Goal: Find contact information: Find contact information

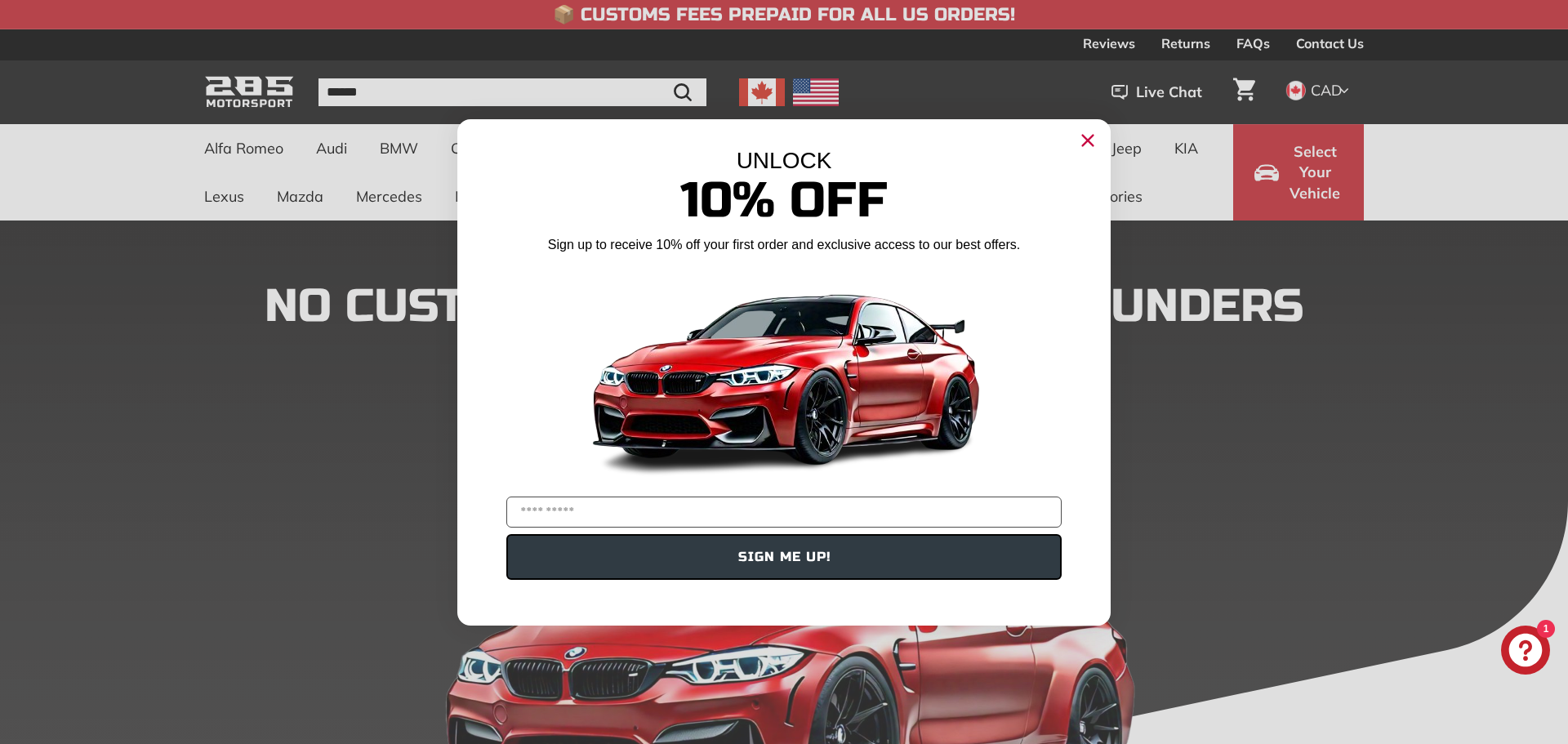
click at [1086, 138] on icon "Close dialog" at bounding box center [1088, 140] width 11 height 11
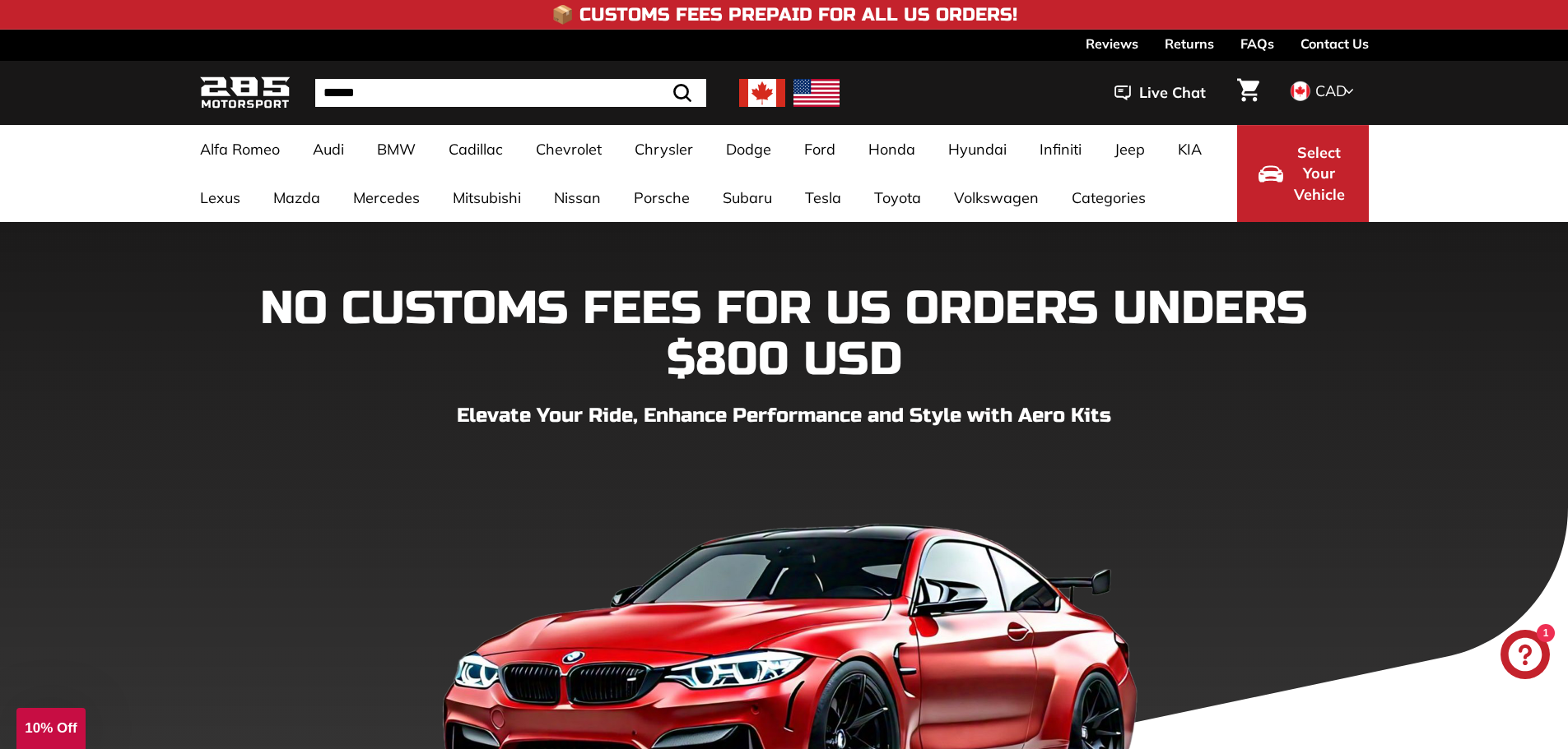
click at [760, 94] on img at bounding box center [762, 93] width 46 height 28
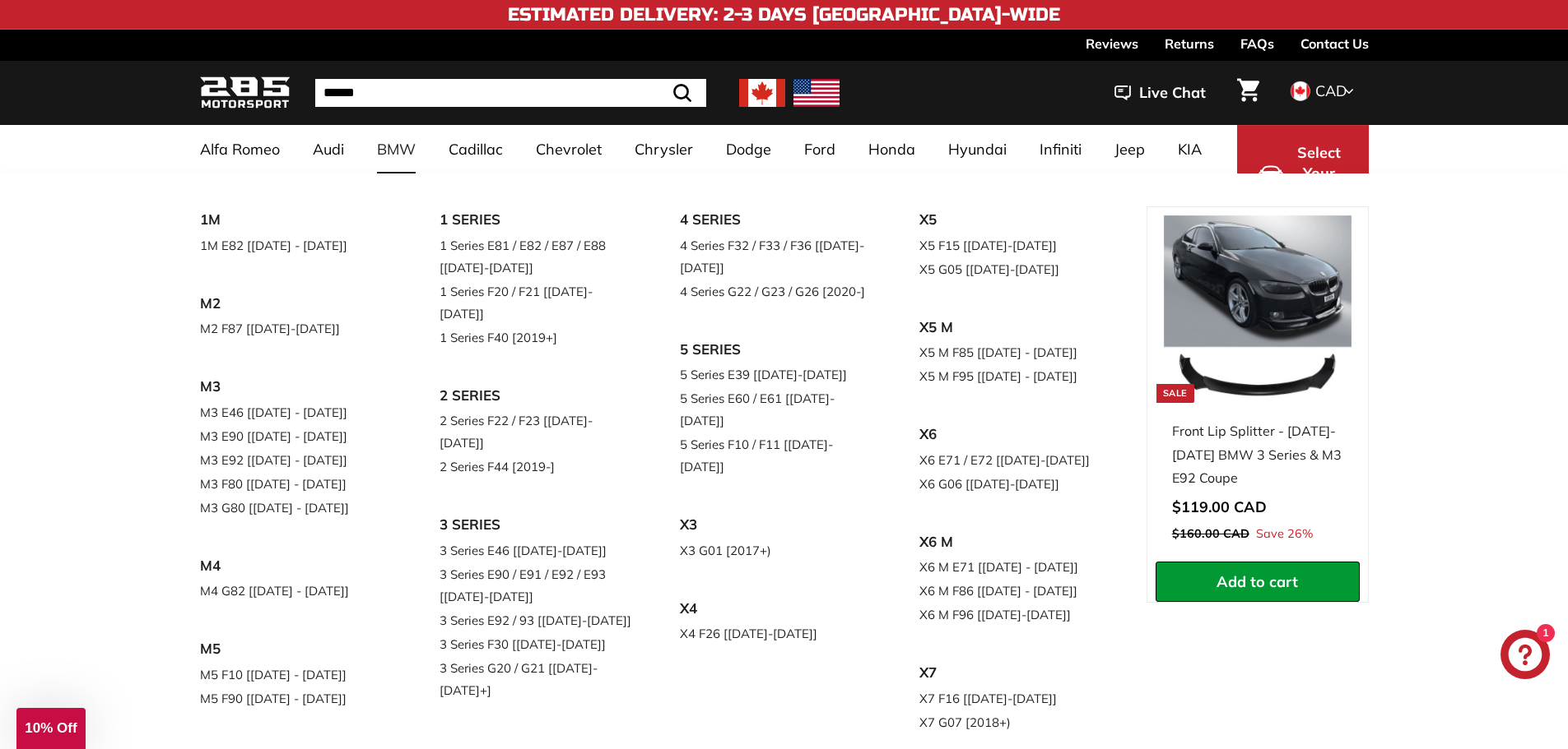
click at [405, 140] on link "BMW" at bounding box center [396, 148] width 72 height 48
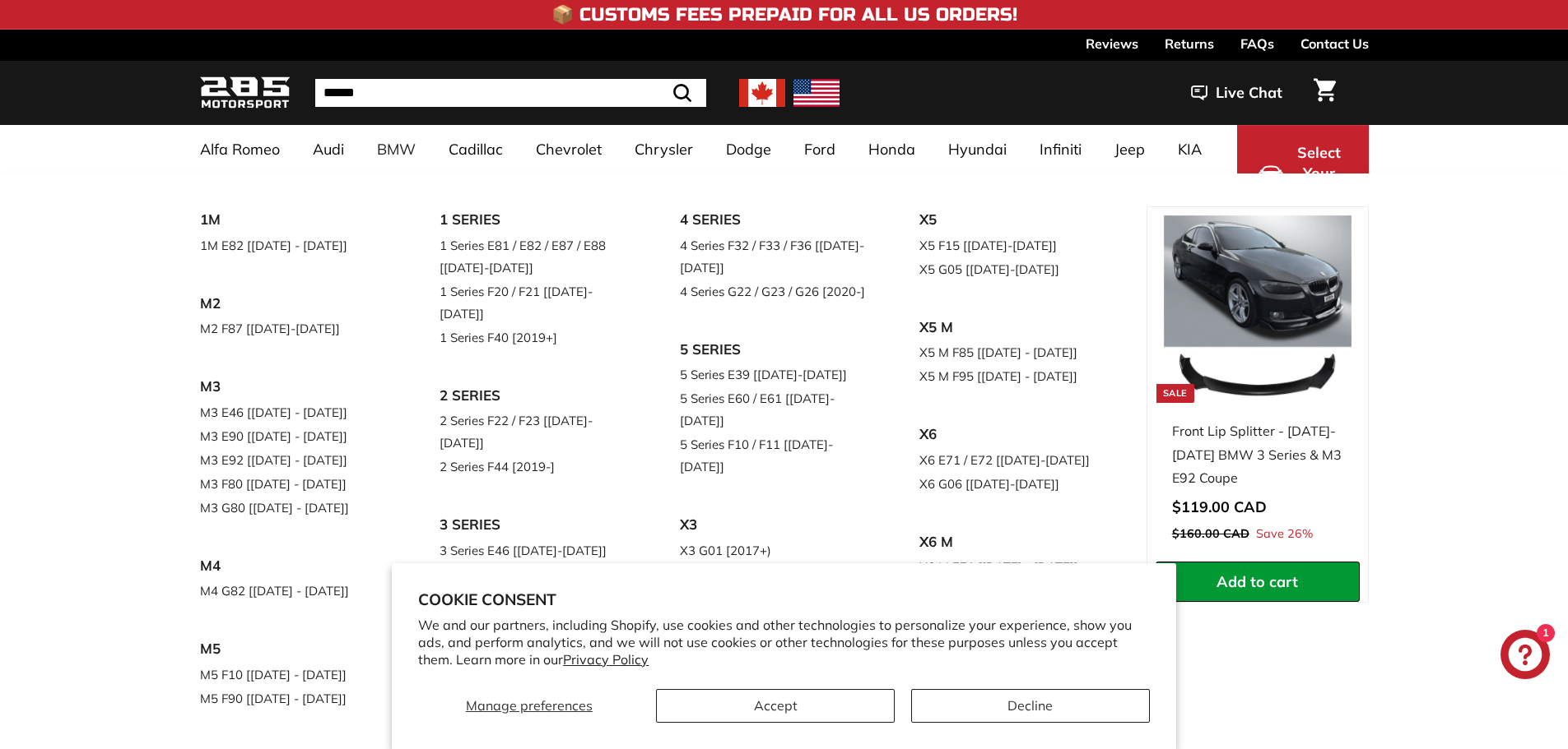
select select "**********"
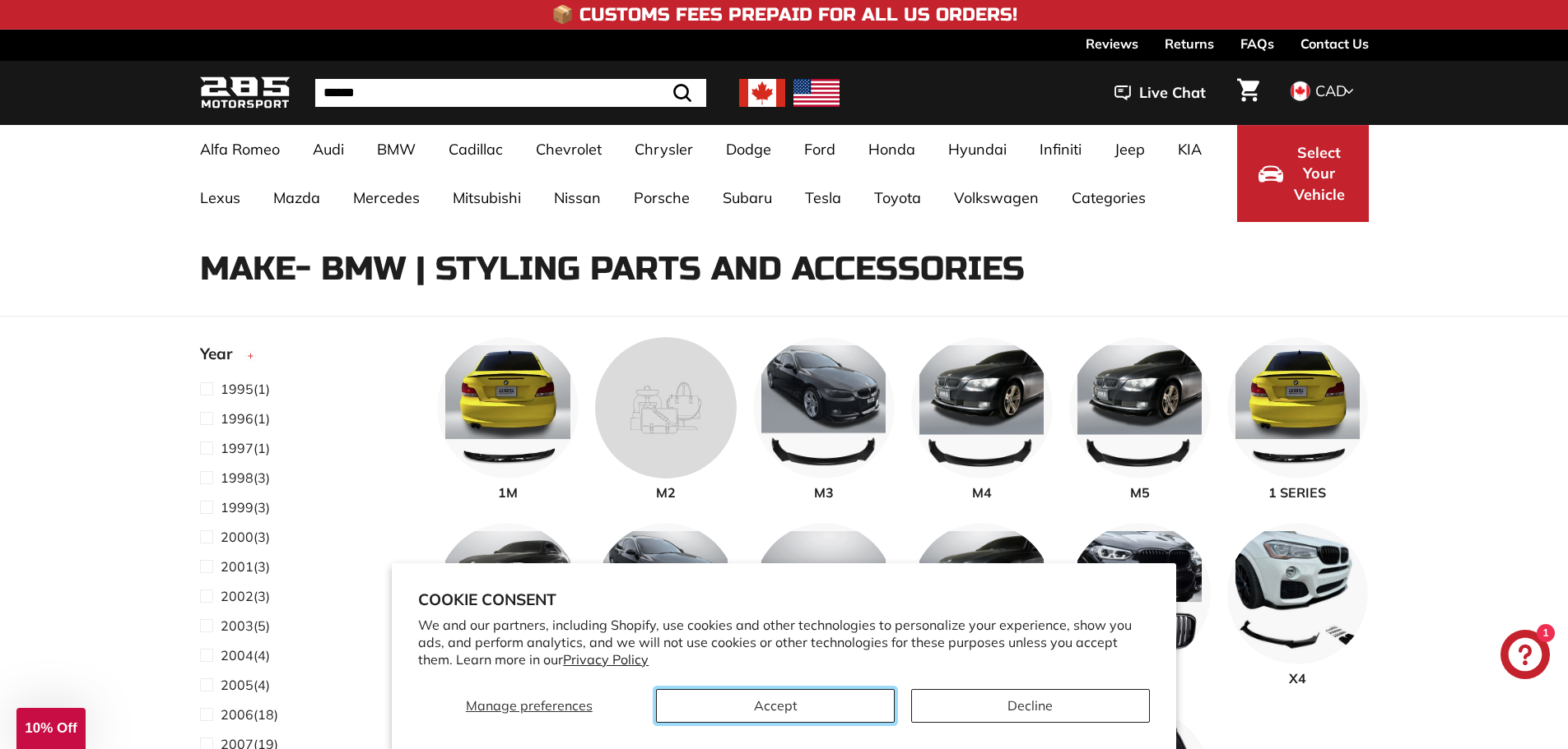
click at [835, 702] on button "Accept" at bounding box center [775, 705] width 239 height 34
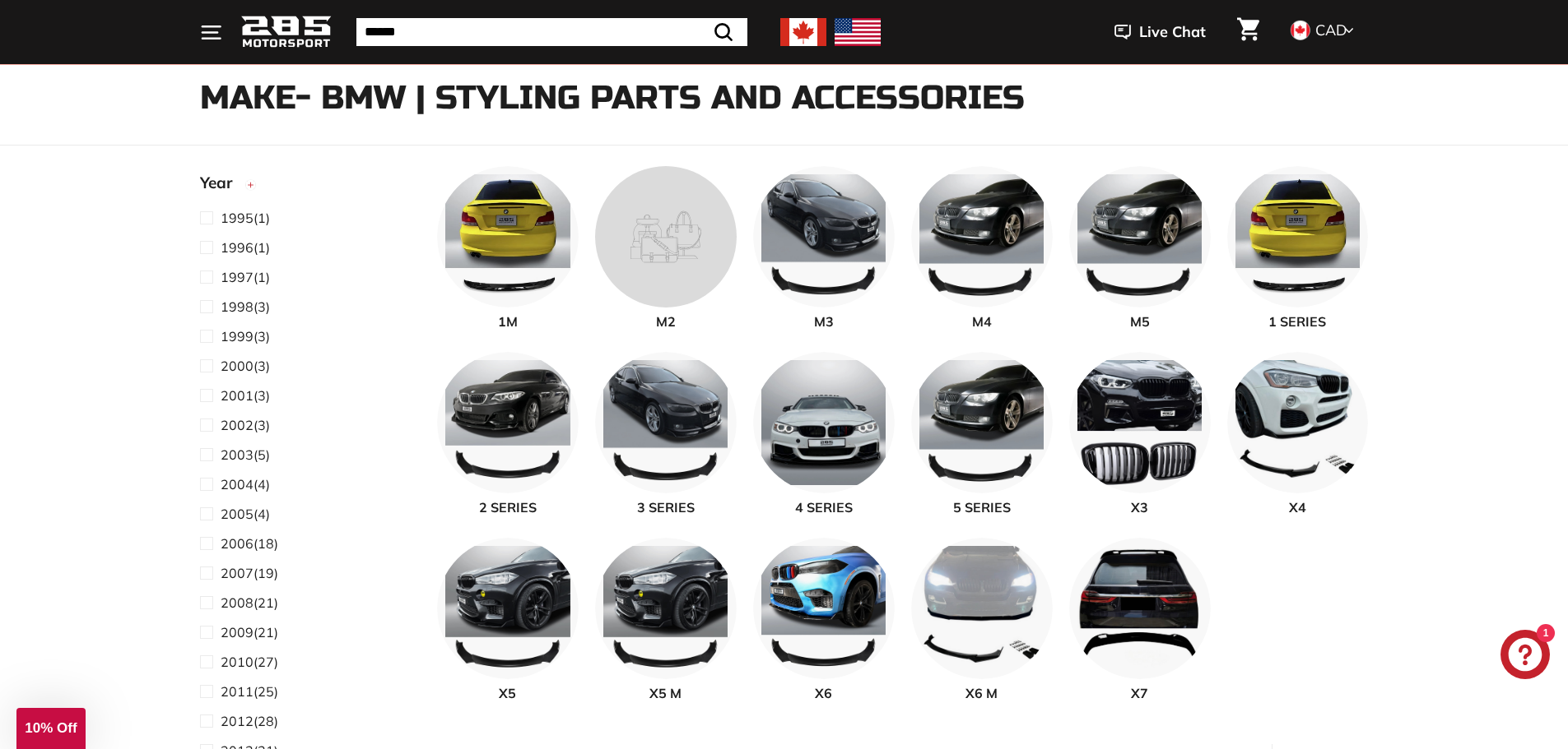
scroll to position [185, 0]
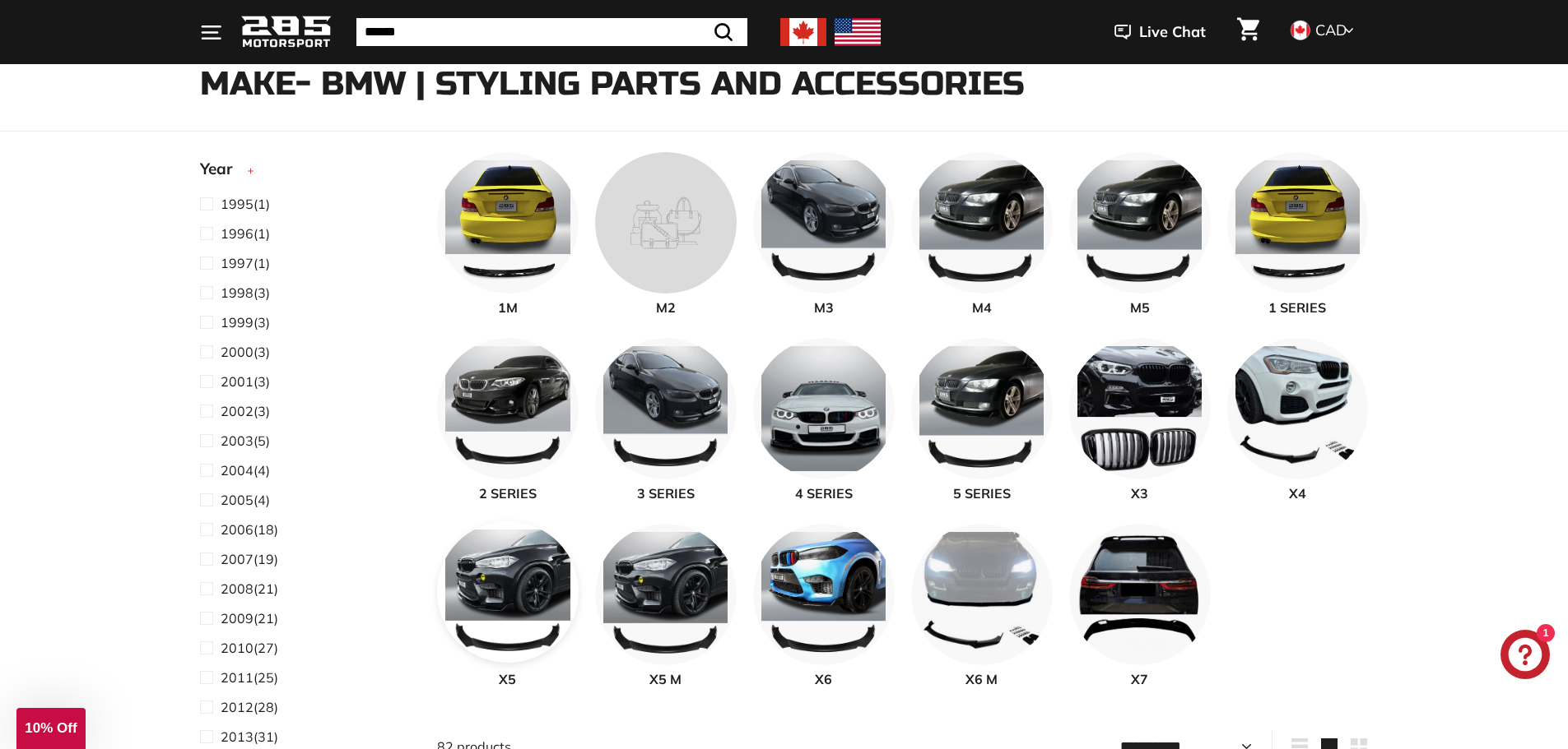
click at [536, 589] on img at bounding box center [507, 592] width 141 height 141
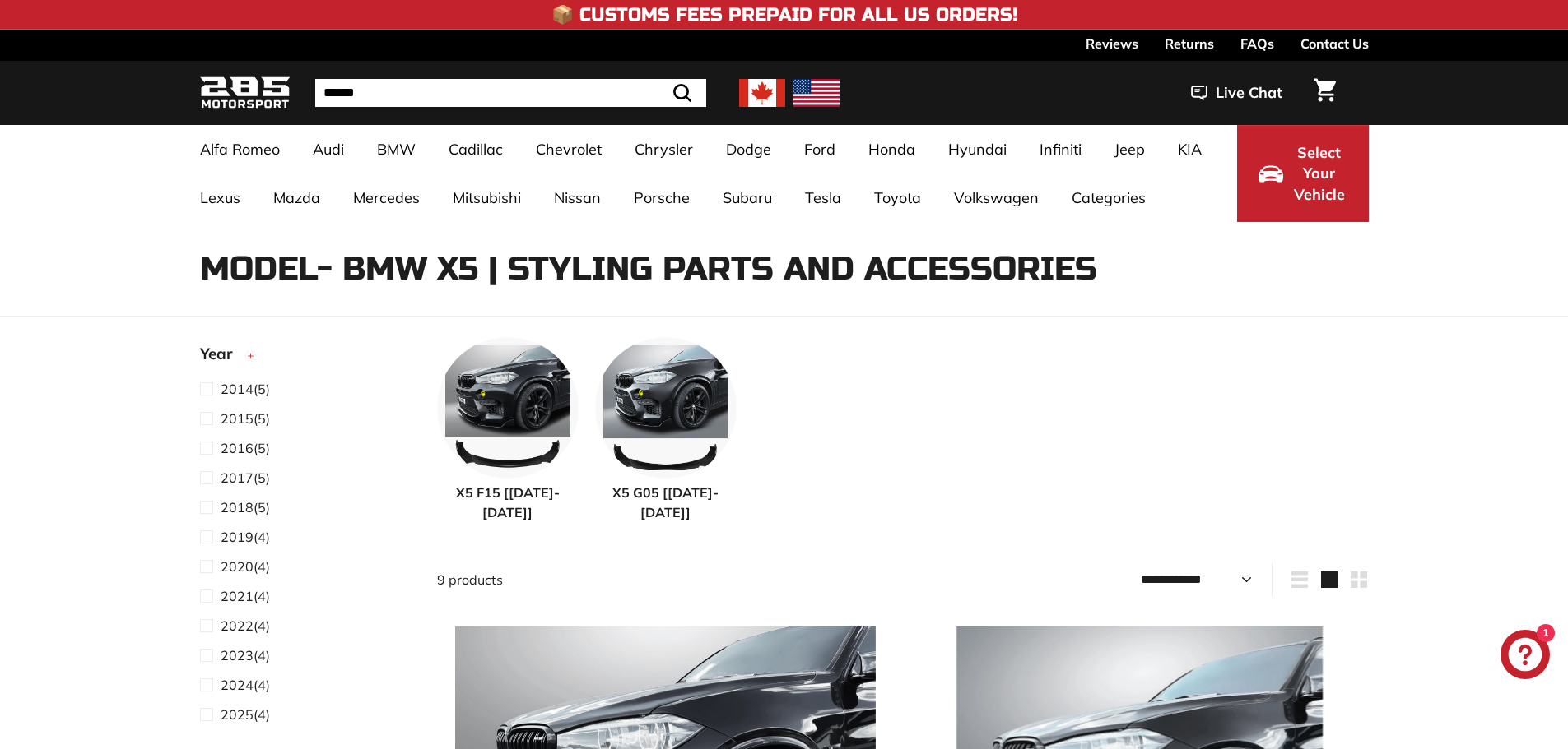
select select "**********"
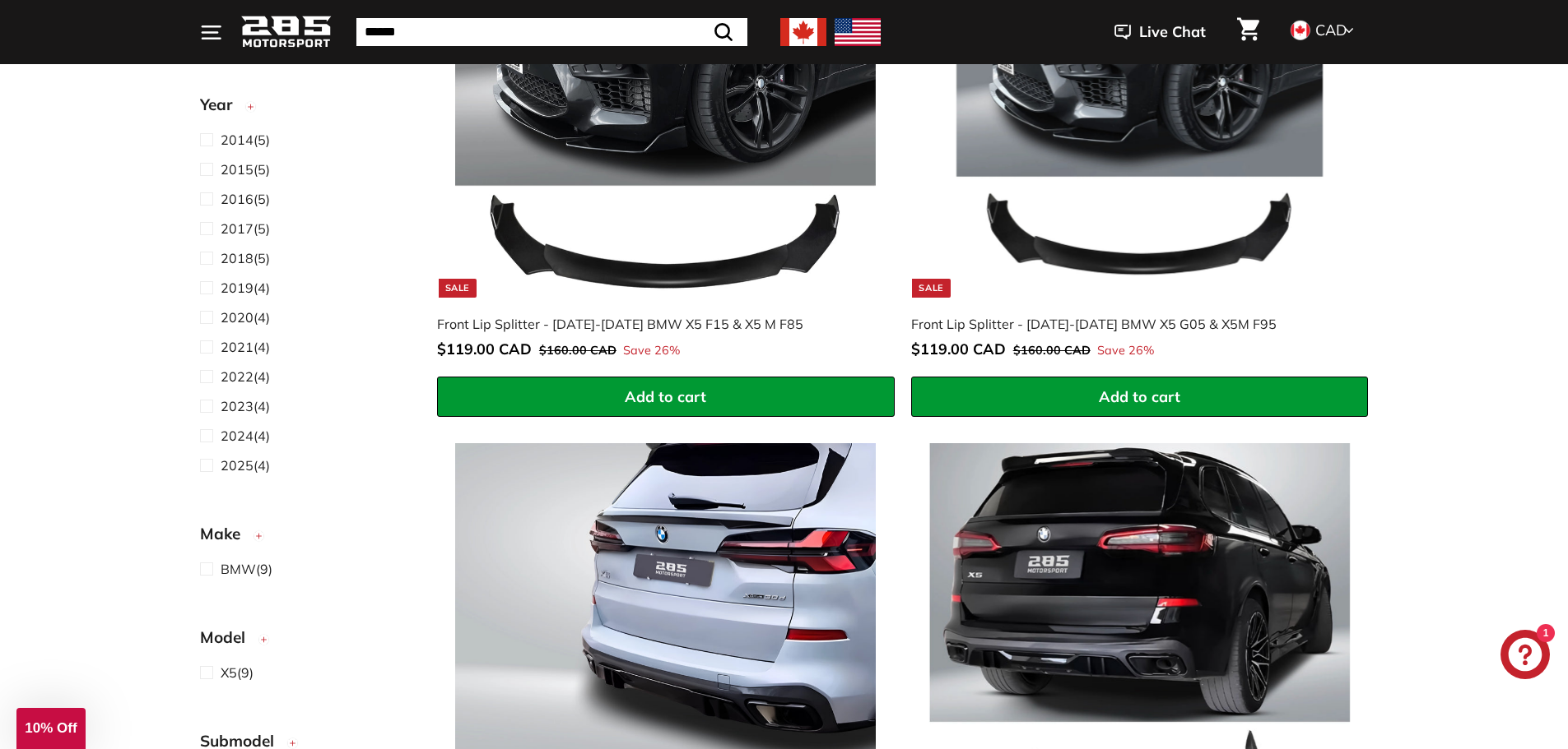
scroll to position [699, 0]
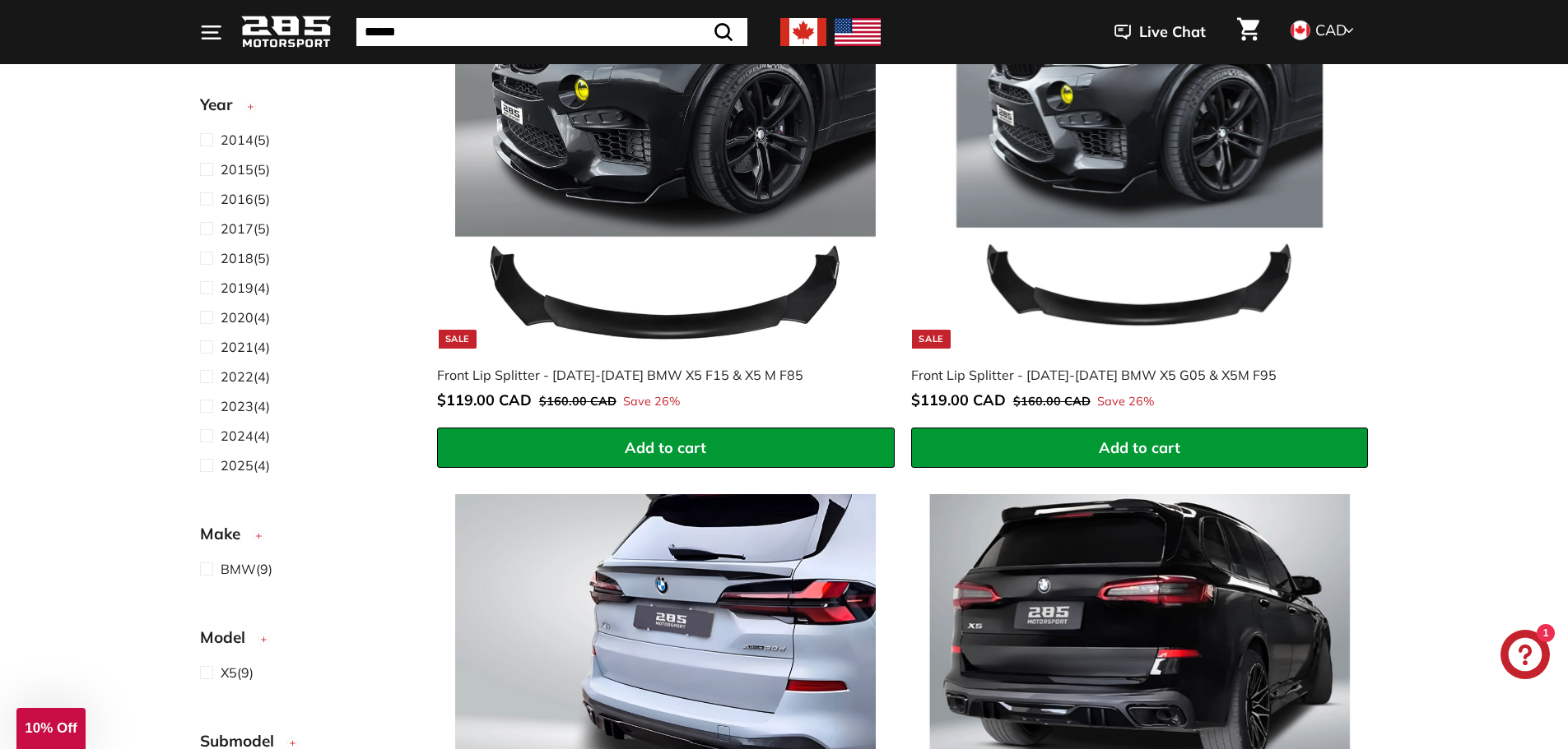
click at [728, 219] on img at bounding box center [666, 137] width 421 height 420
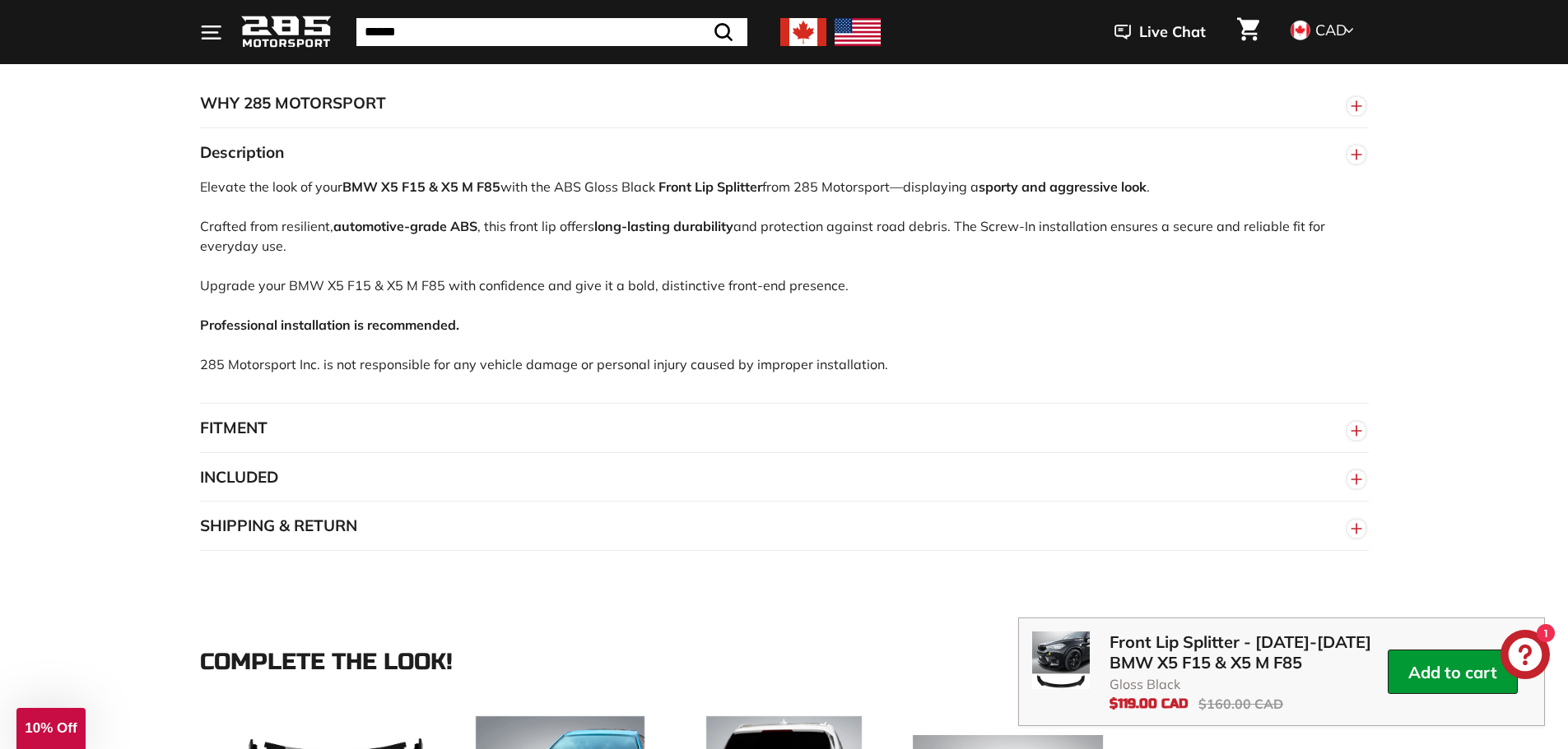
scroll to position [1028, 0]
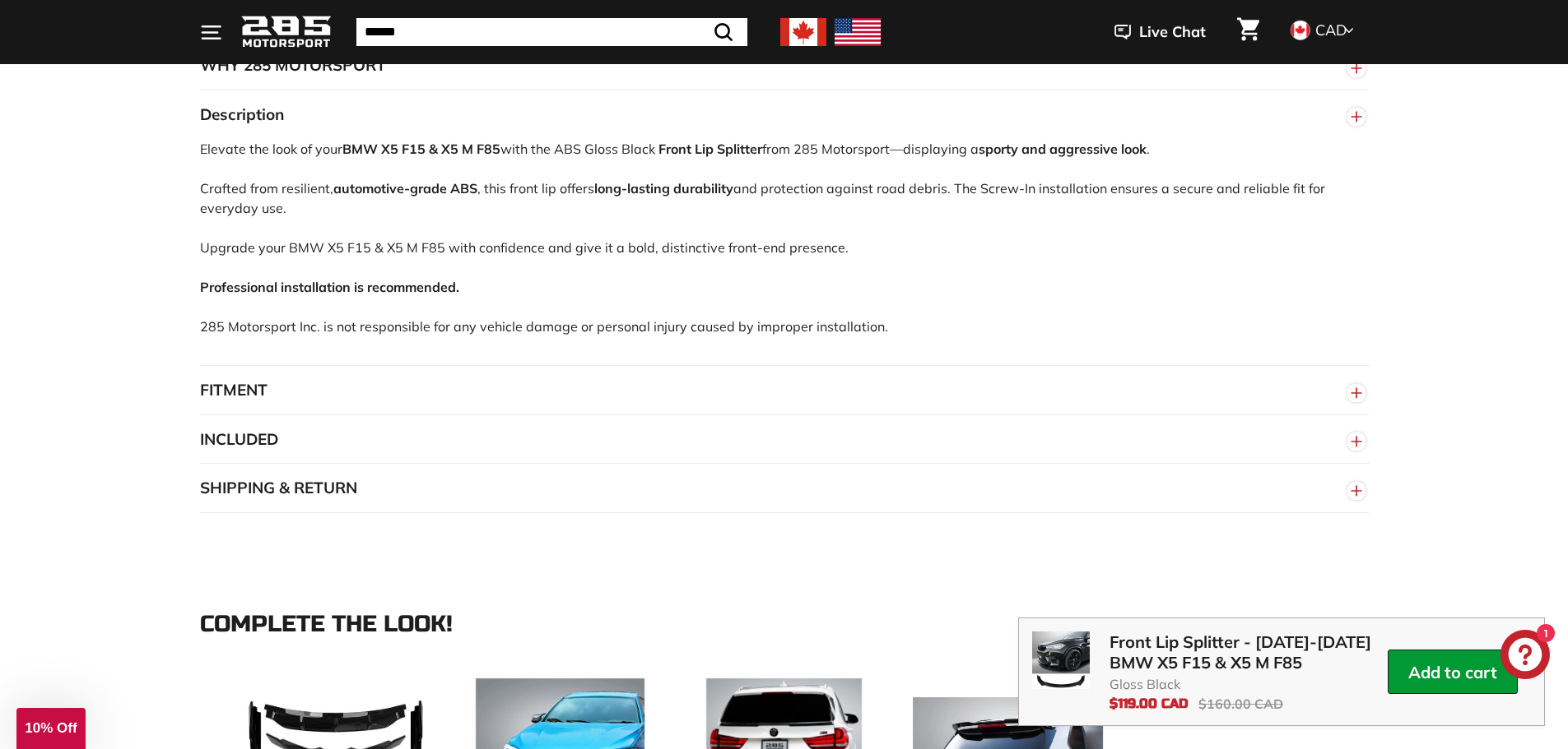
click at [1357, 402] on circle "button" at bounding box center [1356, 393] width 18 height 18
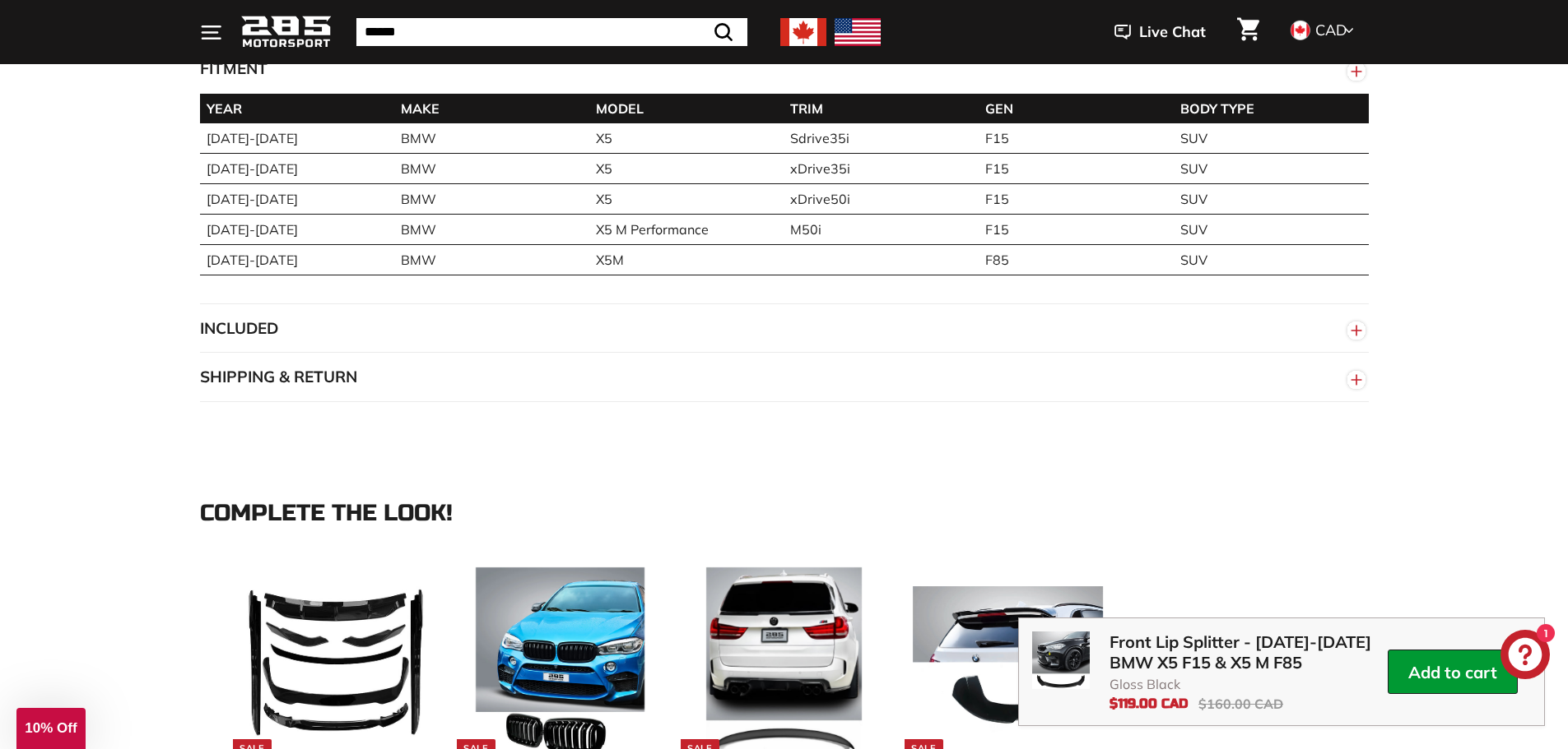
scroll to position [1357, 0]
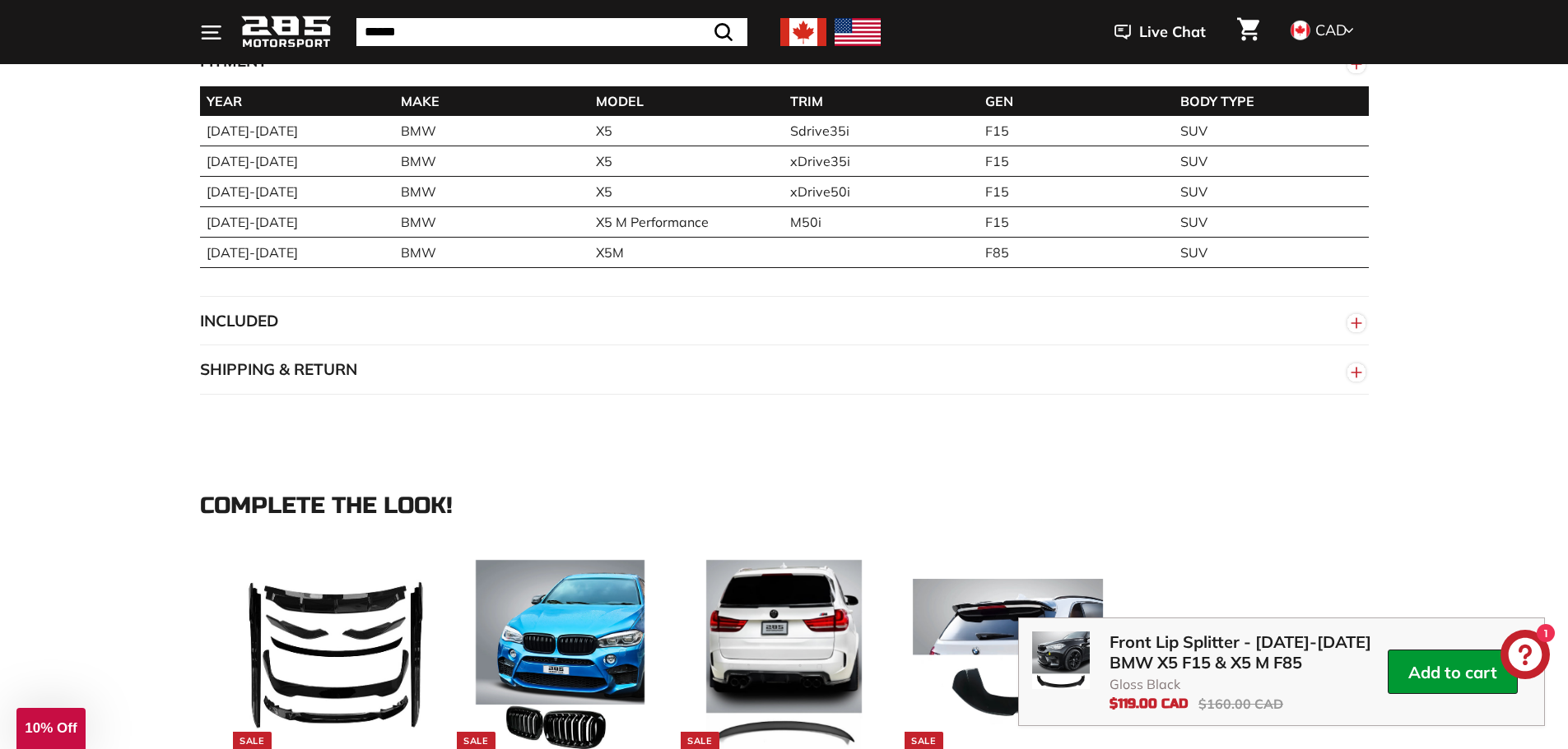
click at [1357, 332] on circle "button" at bounding box center [1356, 323] width 18 height 18
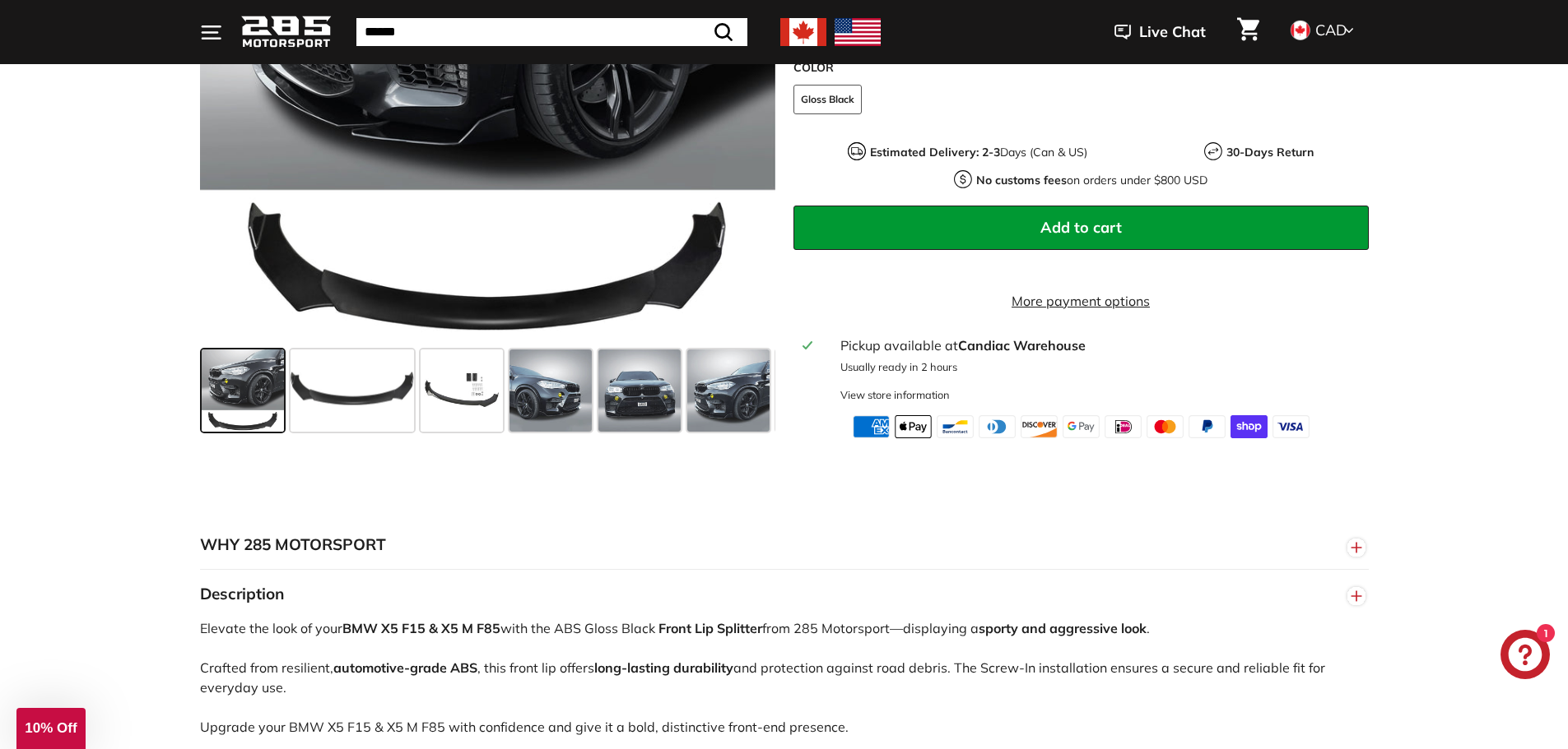
scroll to position [473, 0]
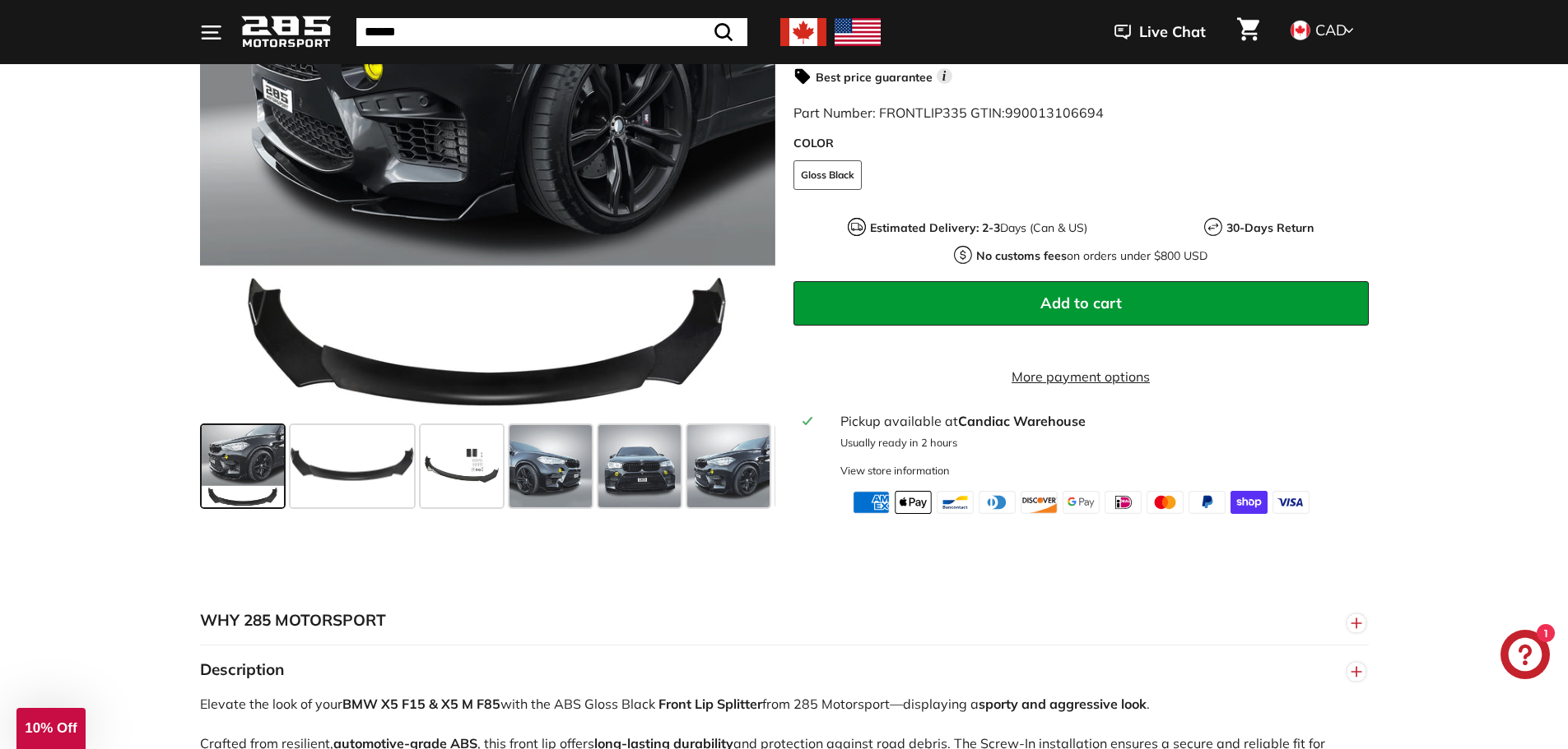
click at [203, 36] on icon ". . ." at bounding box center [211, 32] width 22 height 22
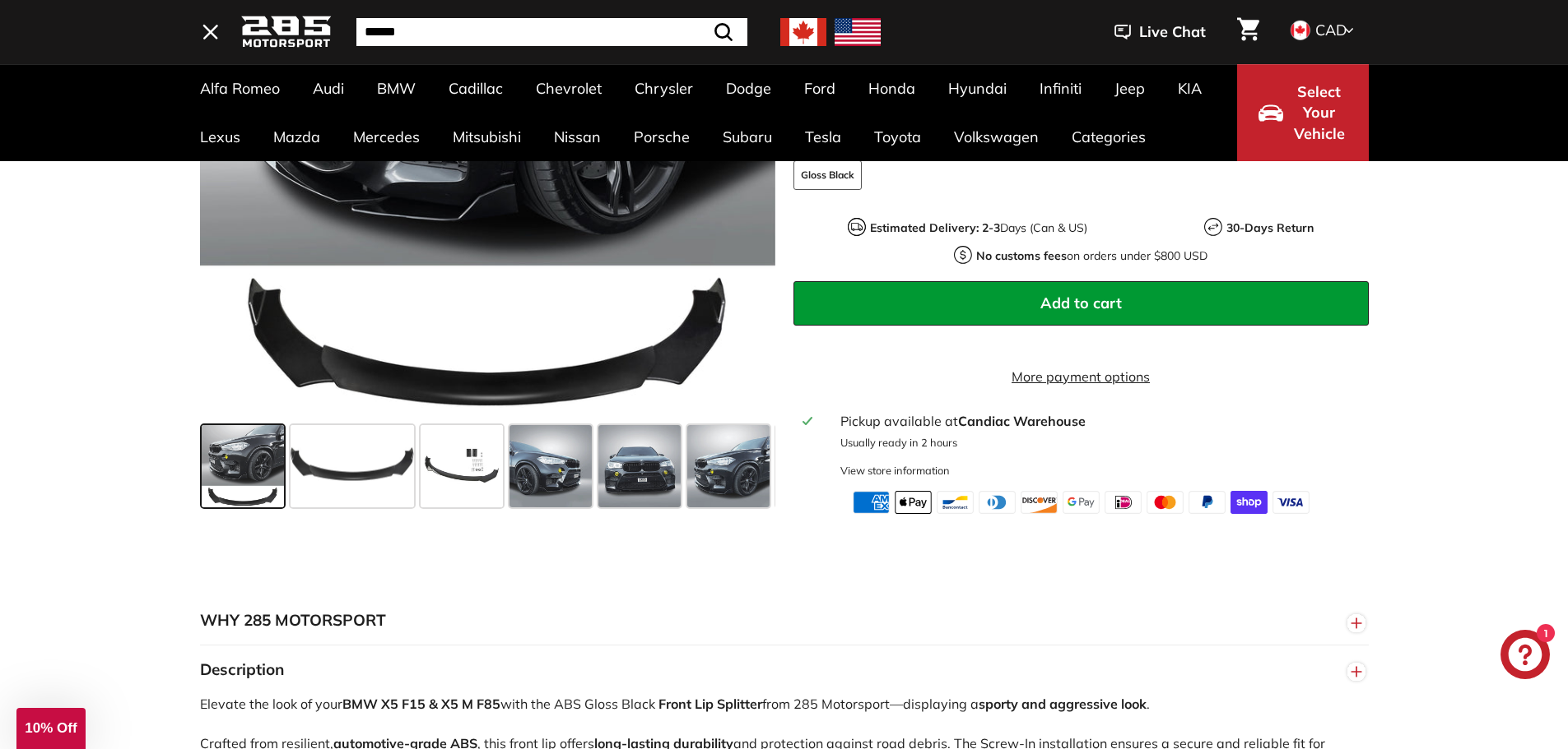
click at [1515, 657] on icon "Chat window" at bounding box center [1525, 654] width 34 height 34
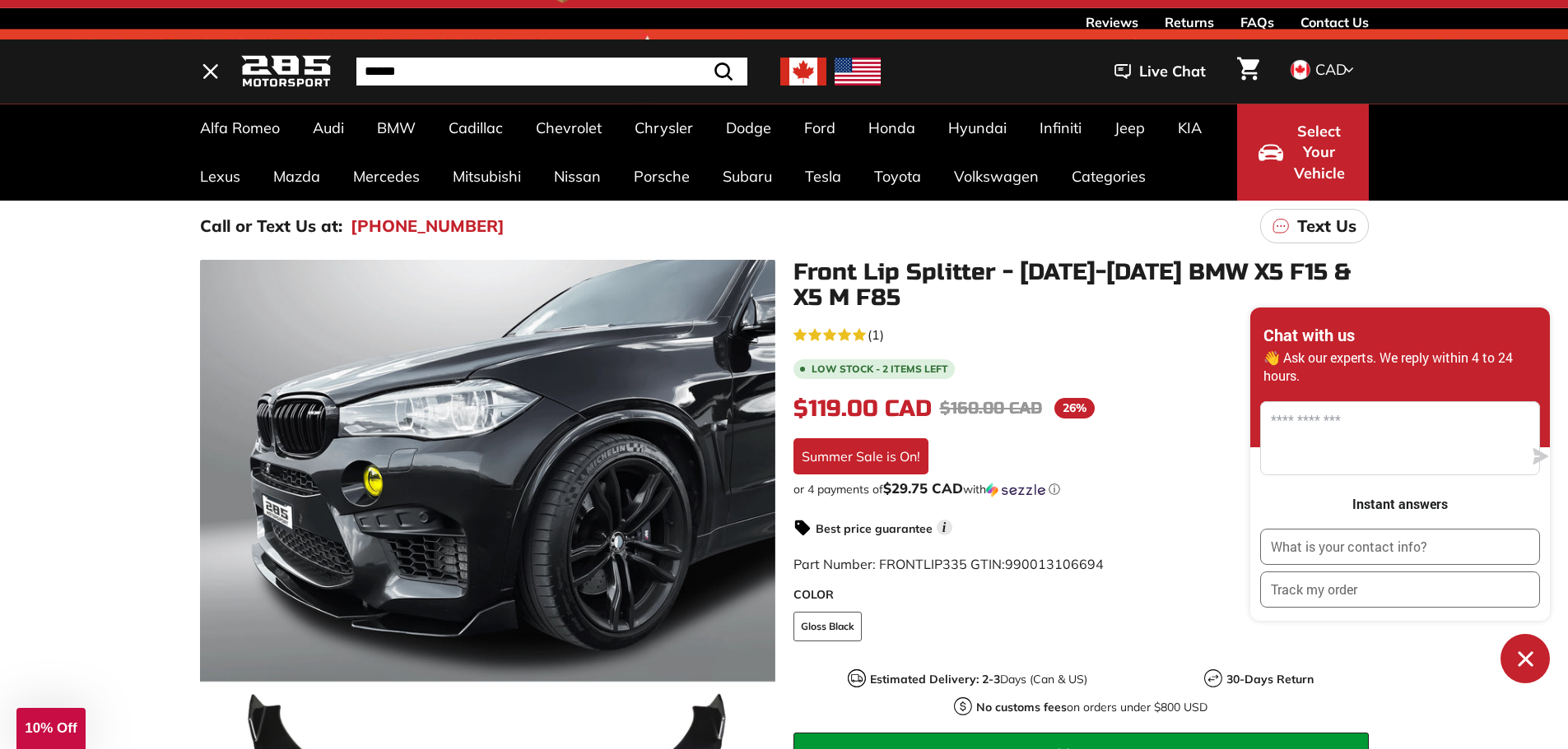
scroll to position [21, 0]
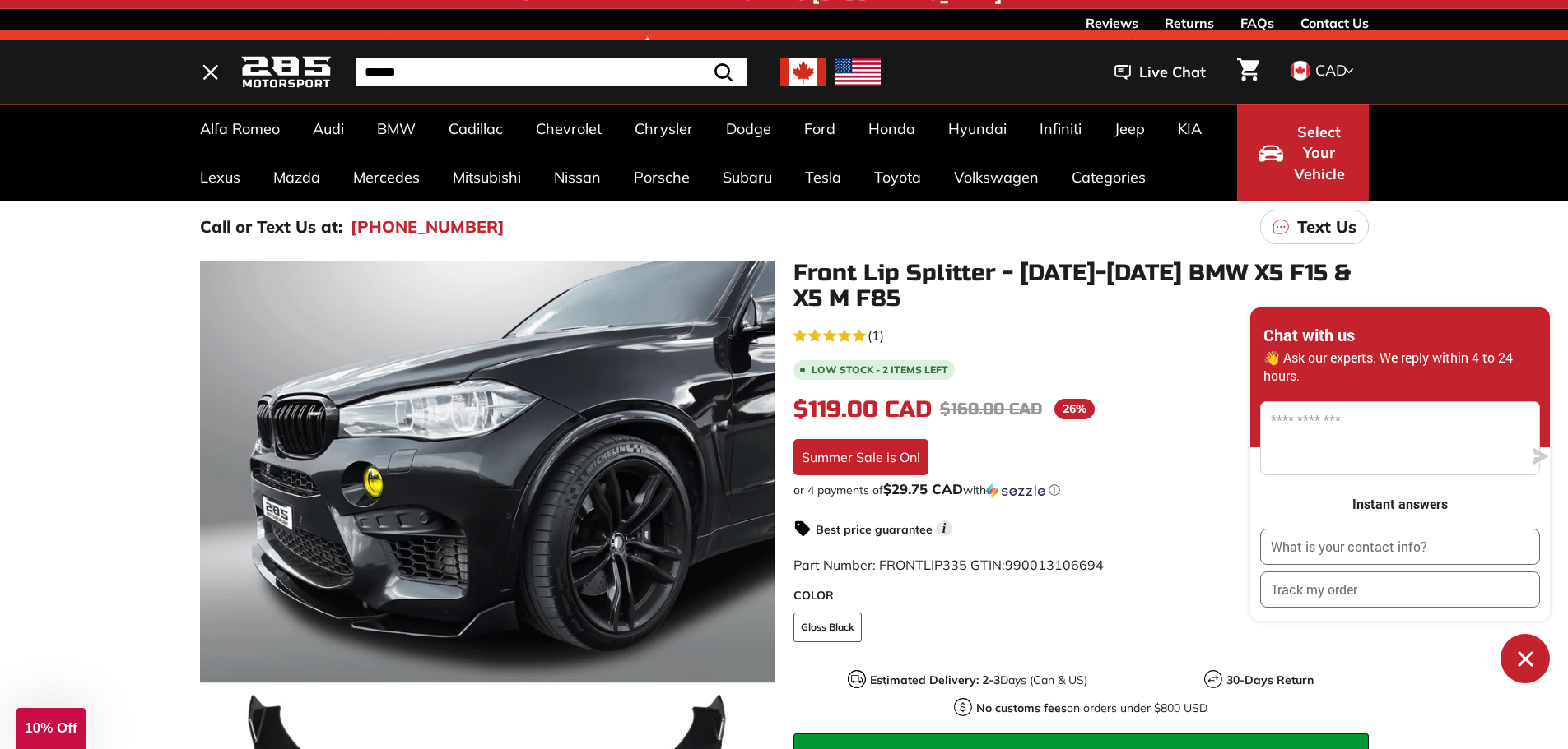
click at [1253, 21] on link "FAQs" at bounding box center [1257, 23] width 34 height 28
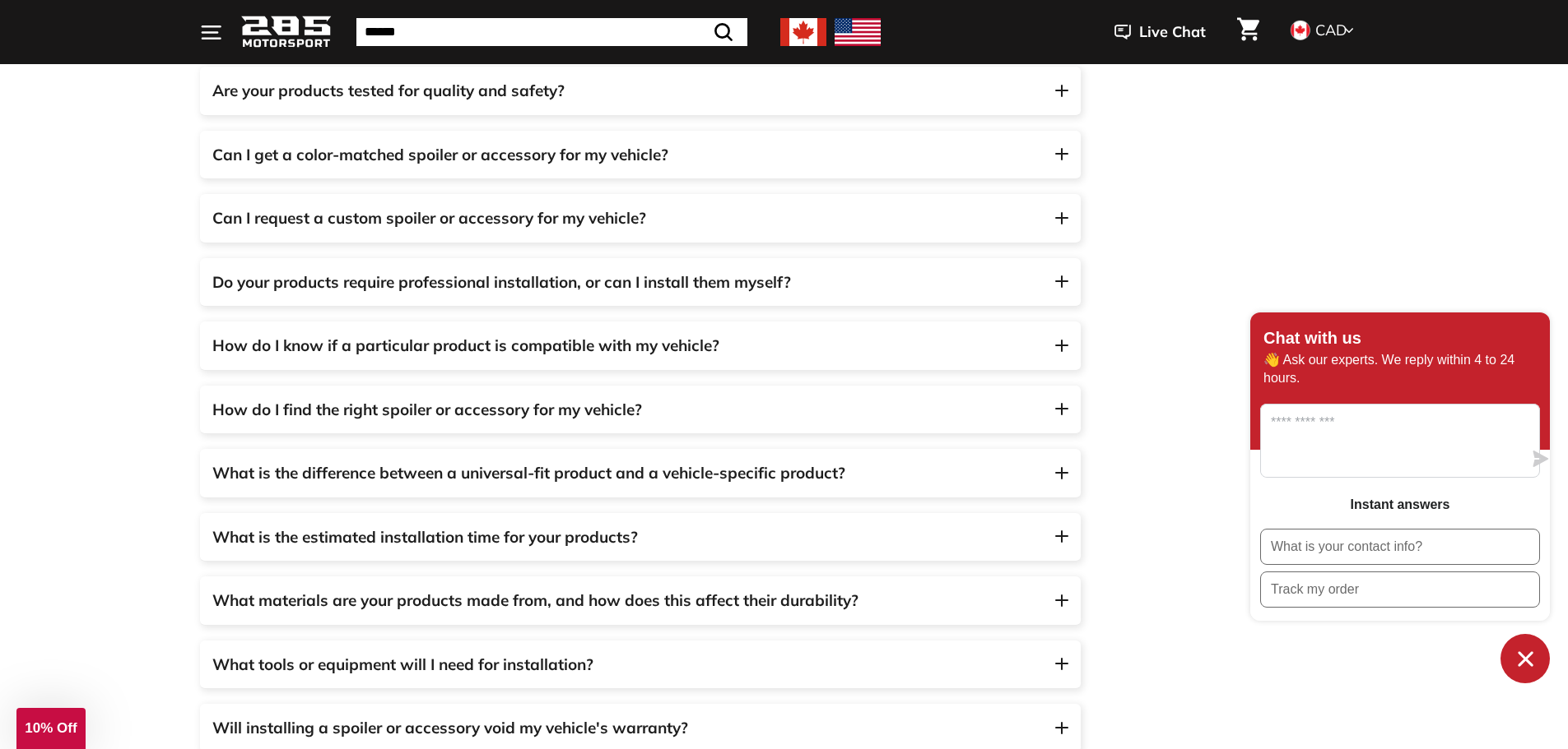
scroll to position [1234, 0]
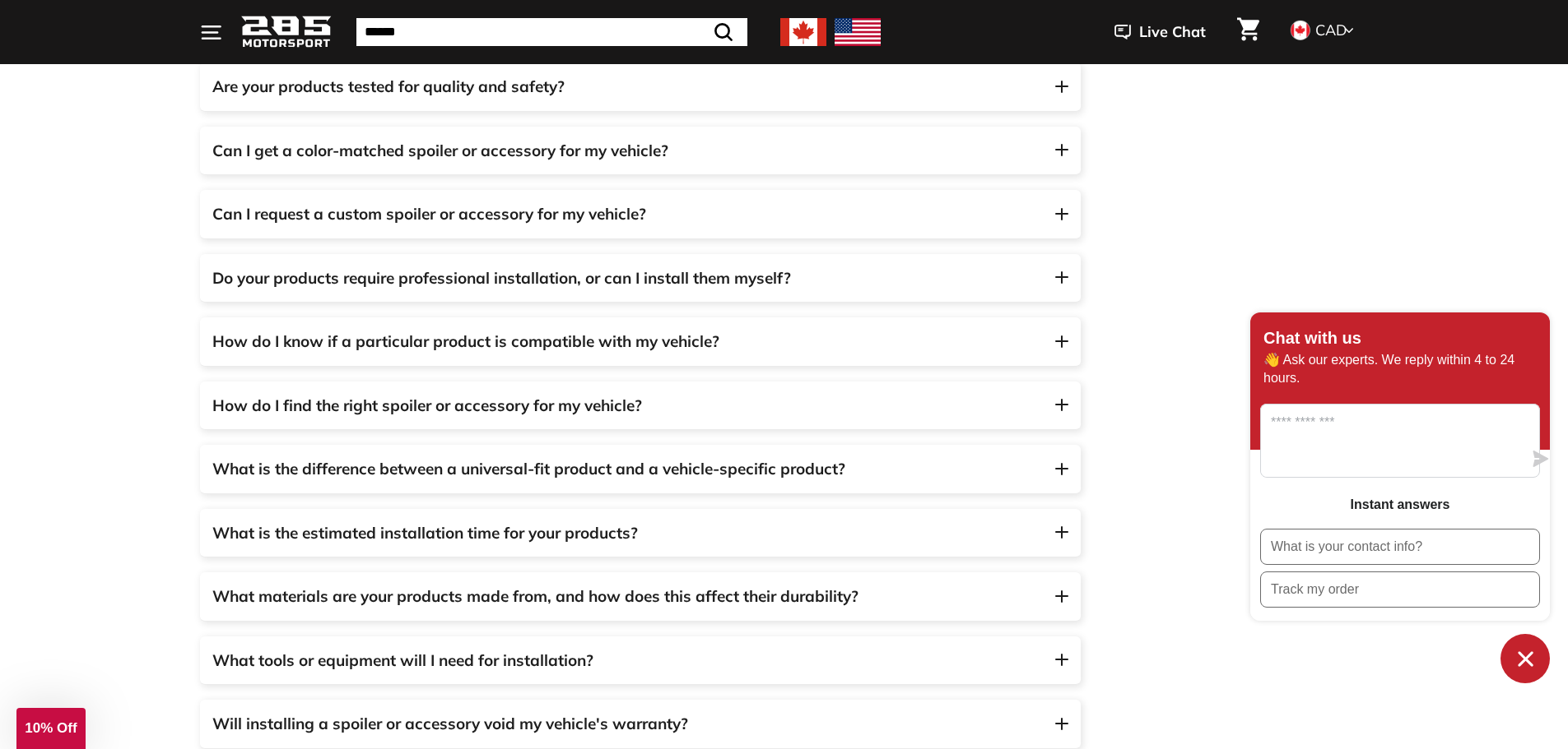
click at [1062, 268] on span "Do your products require professional installation, or can I install them mysel…" at bounding box center [640, 278] width 856 height 24
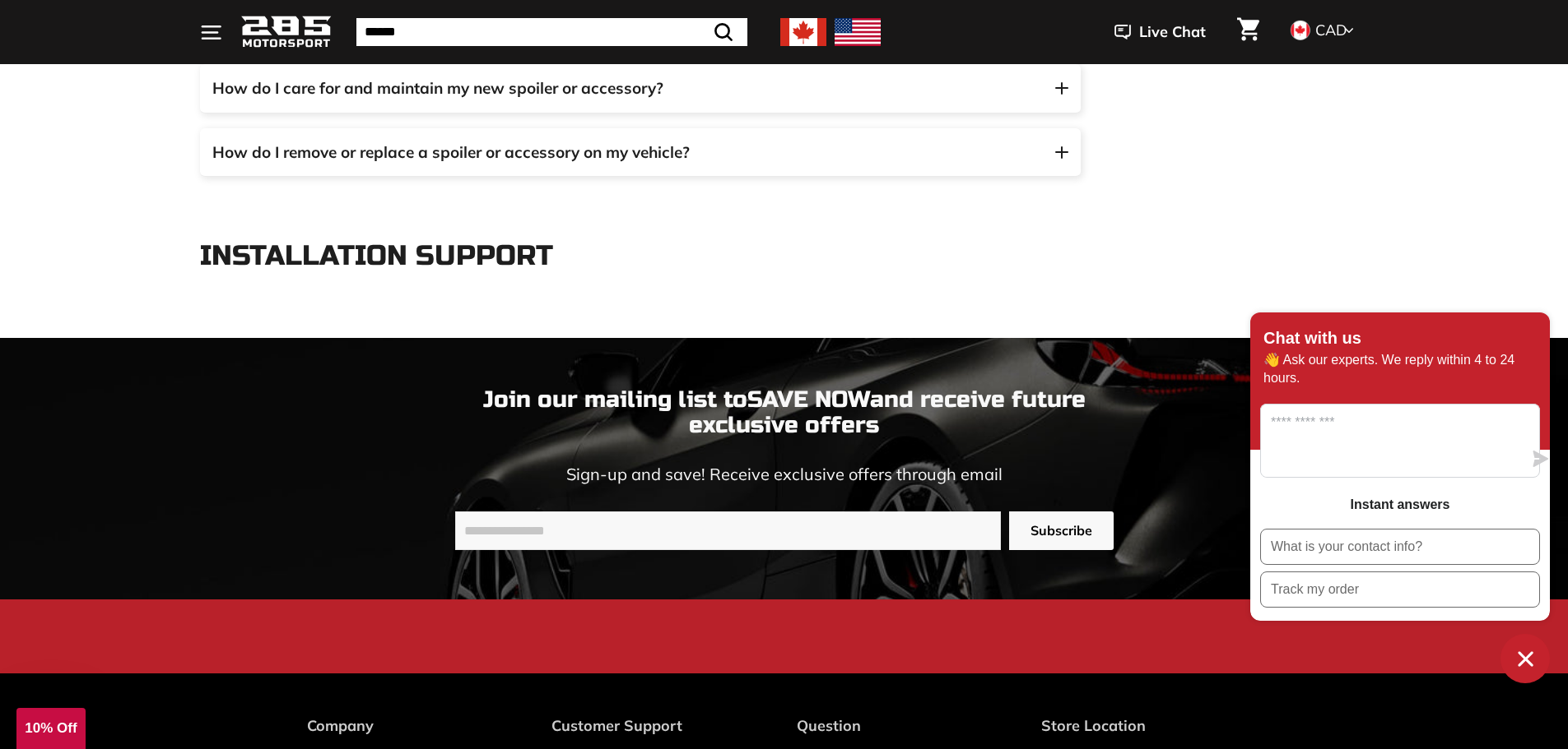
scroll to position [2940, 0]
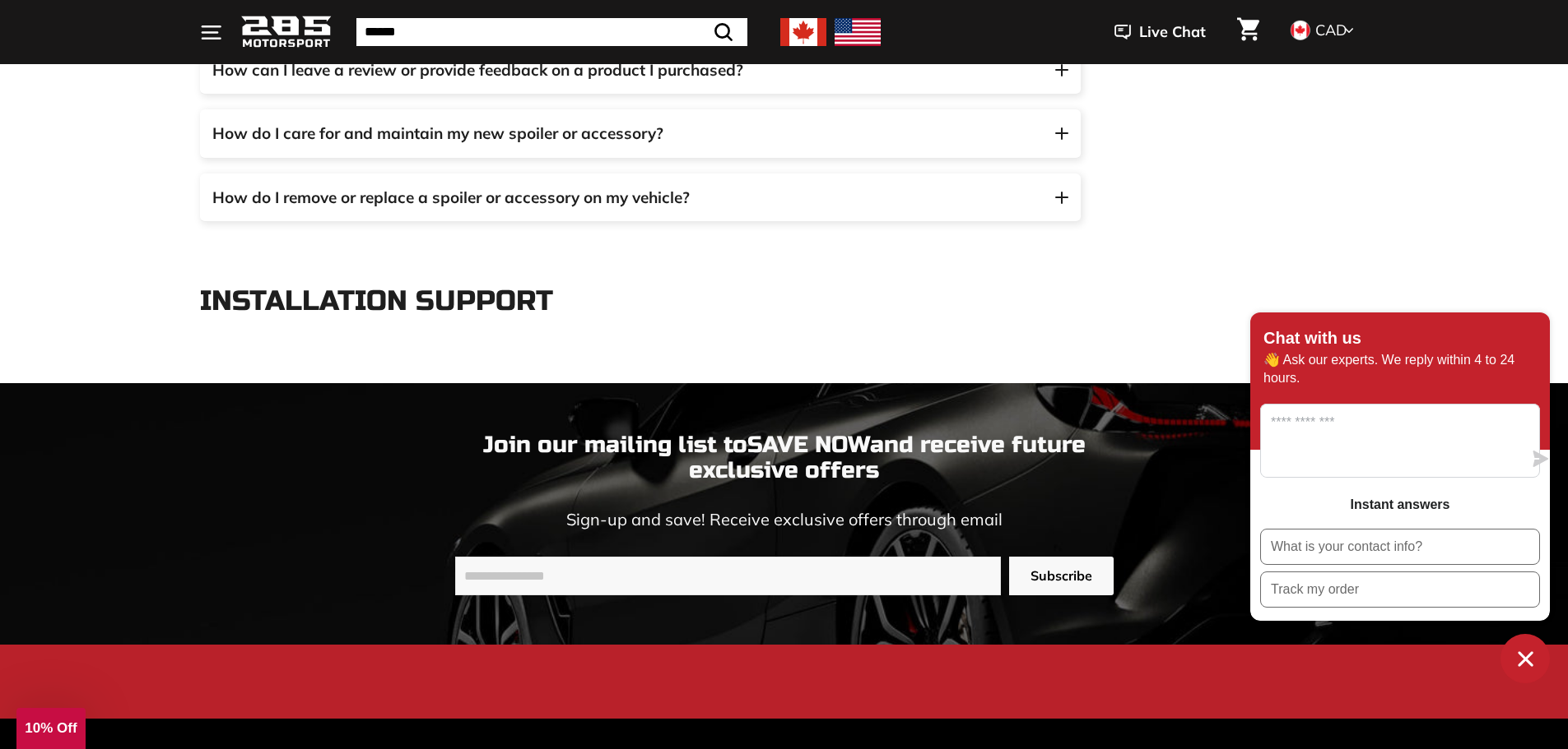
click at [434, 300] on p "Installation Support" at bounding box center [640, 300] width 881 height 30
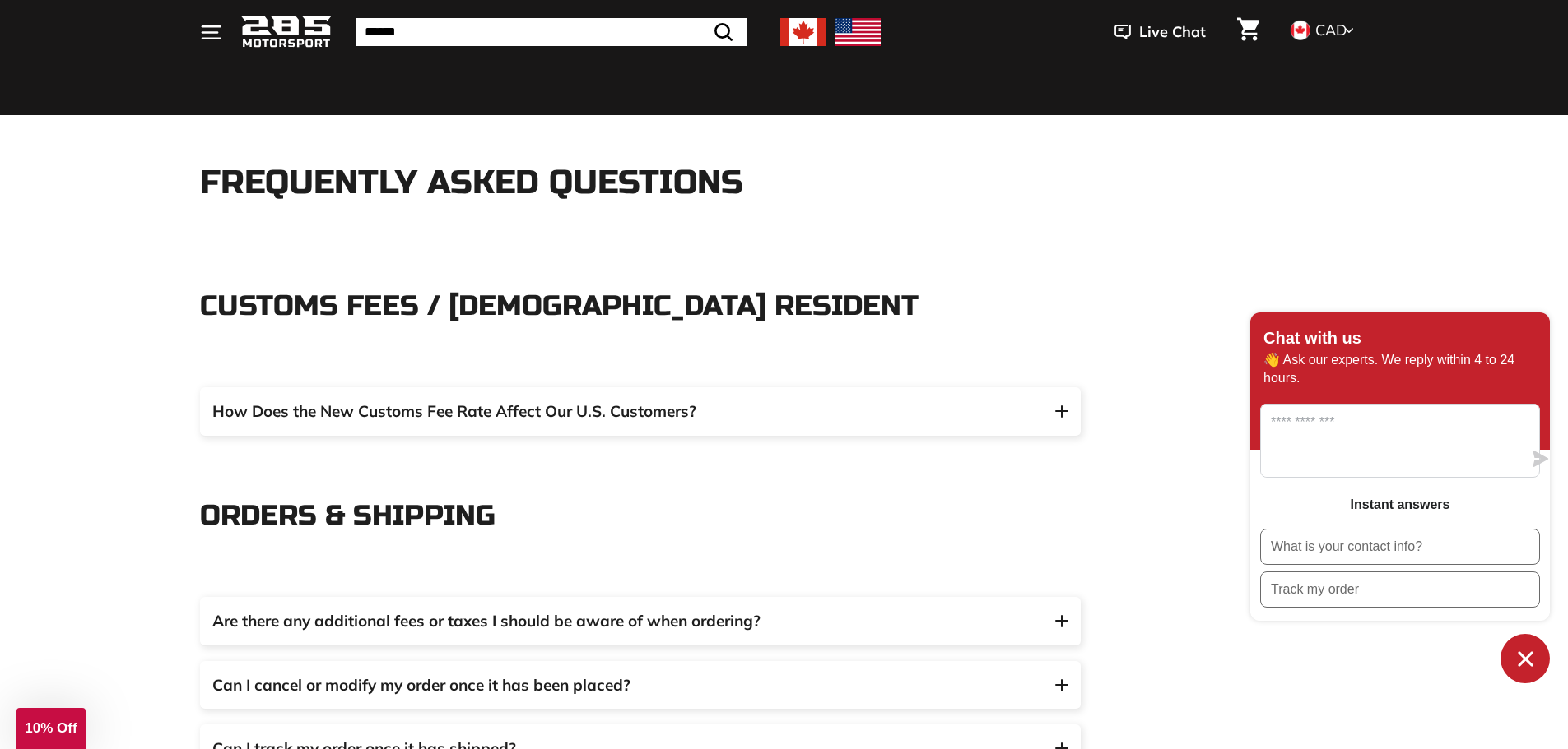
scroll to position [0, 0]
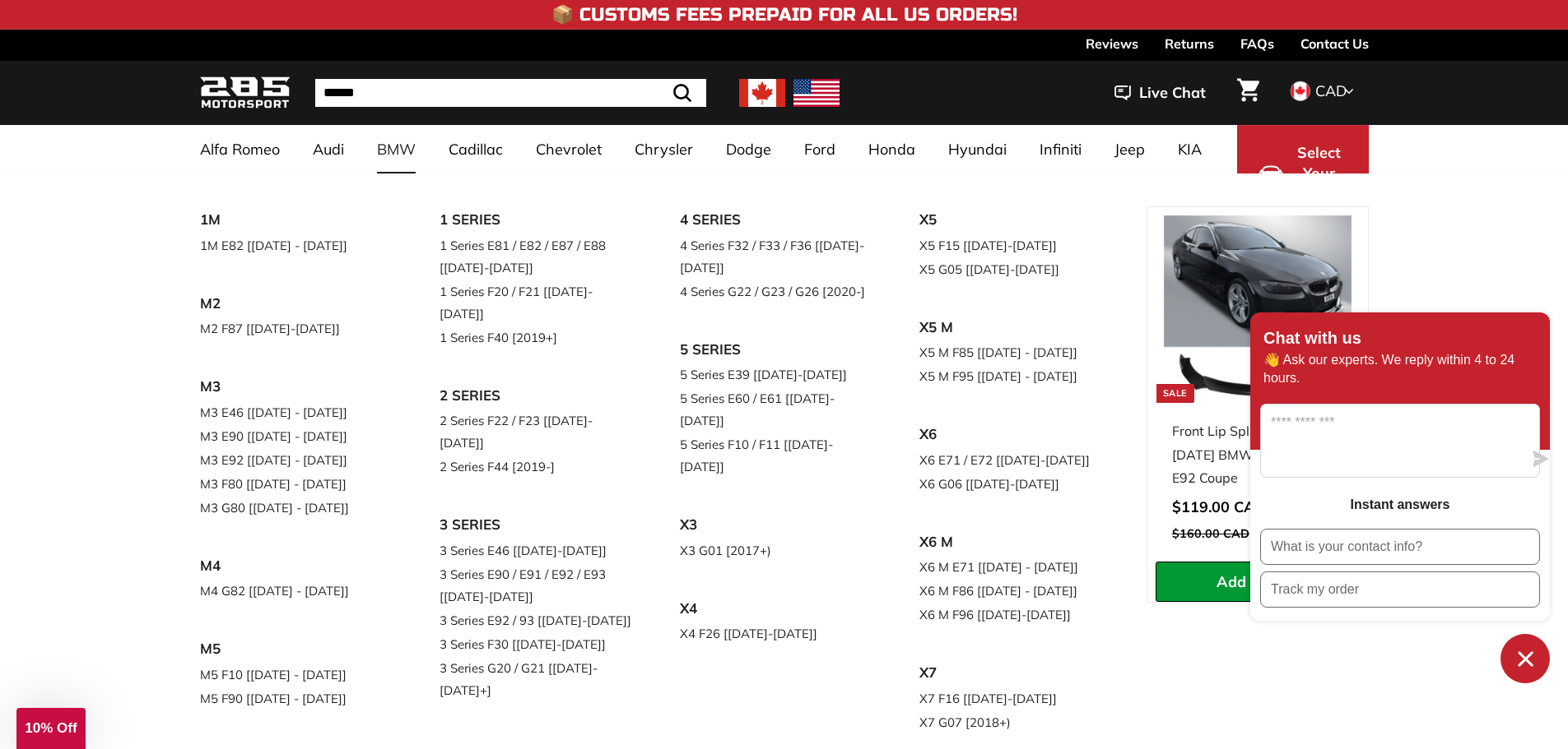
click at [395, 149] on link "BMW" at bounding box center [396, 148] width 72 height 48
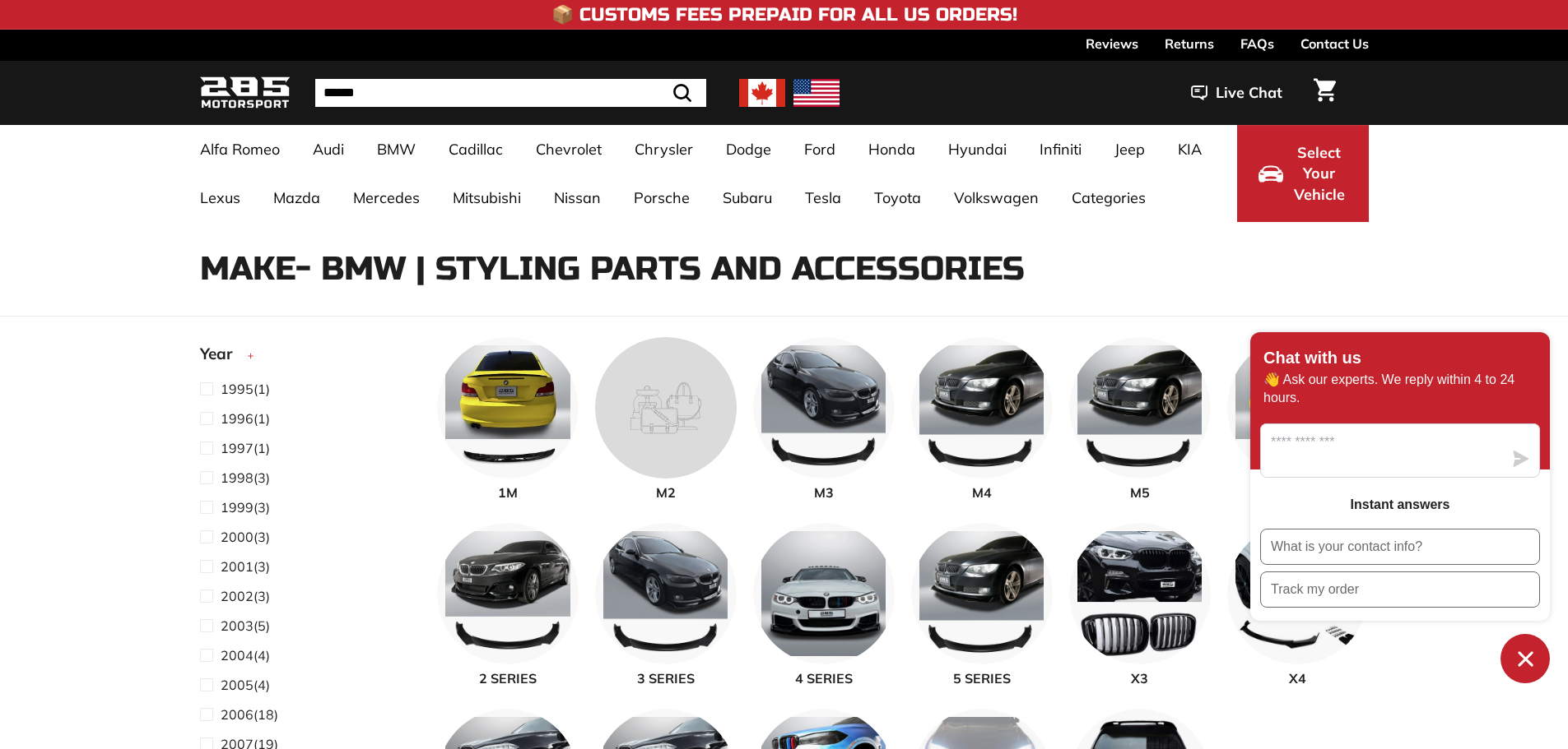
select select "**********"
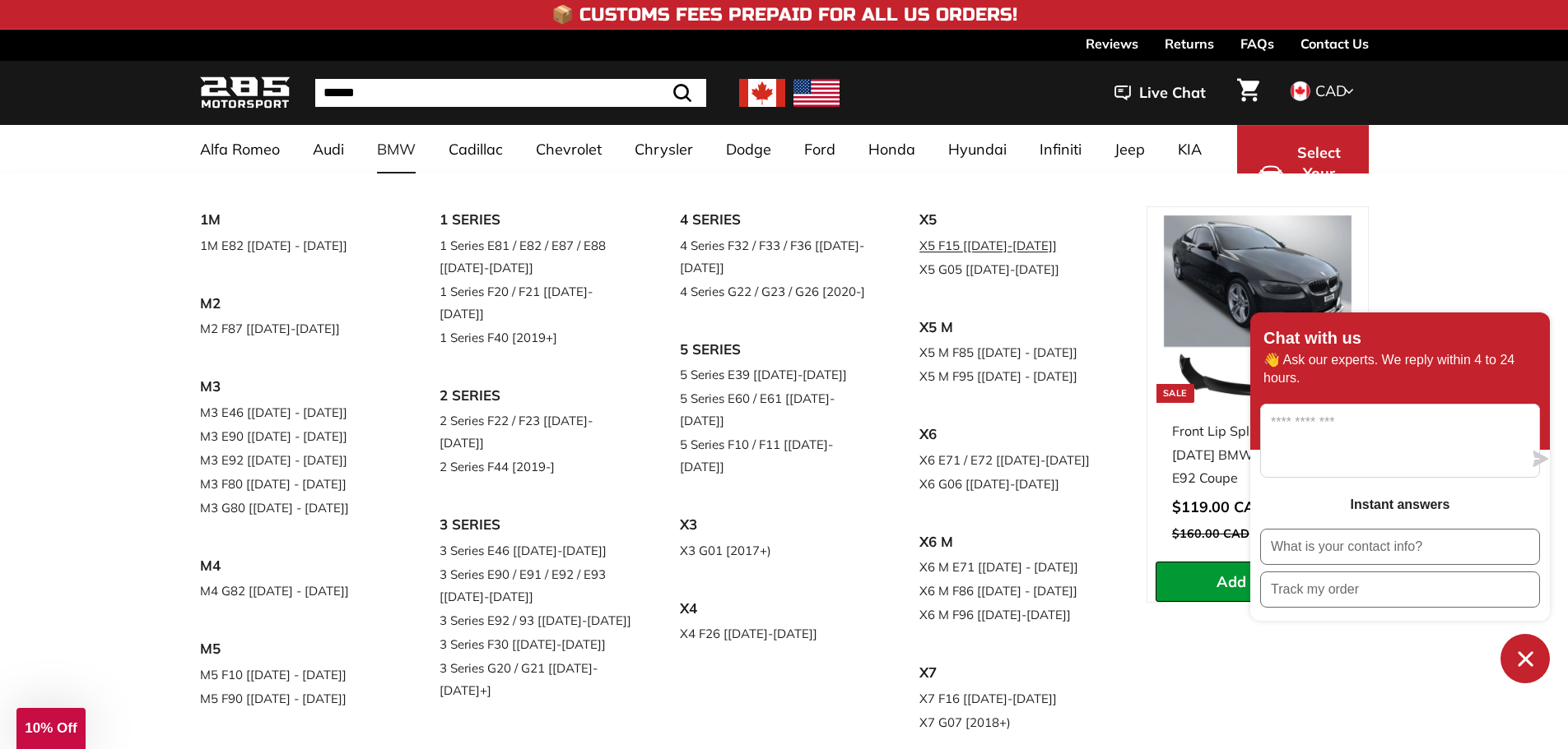
click at [919, 258] on link "X5 F15 [[DATE]-[DATE]]" at bounding box center [1015, 246] width 194 height 24
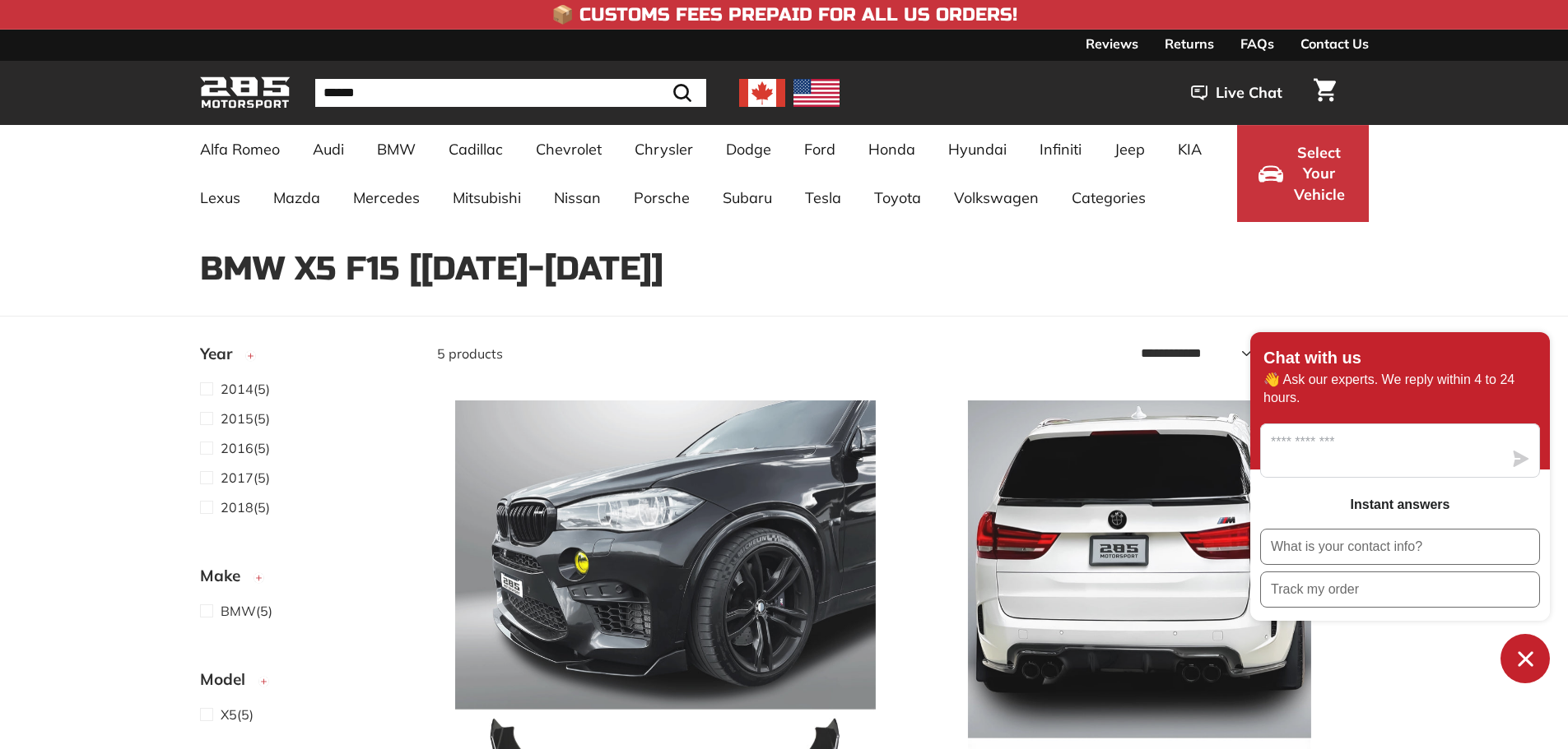
select select "**********"
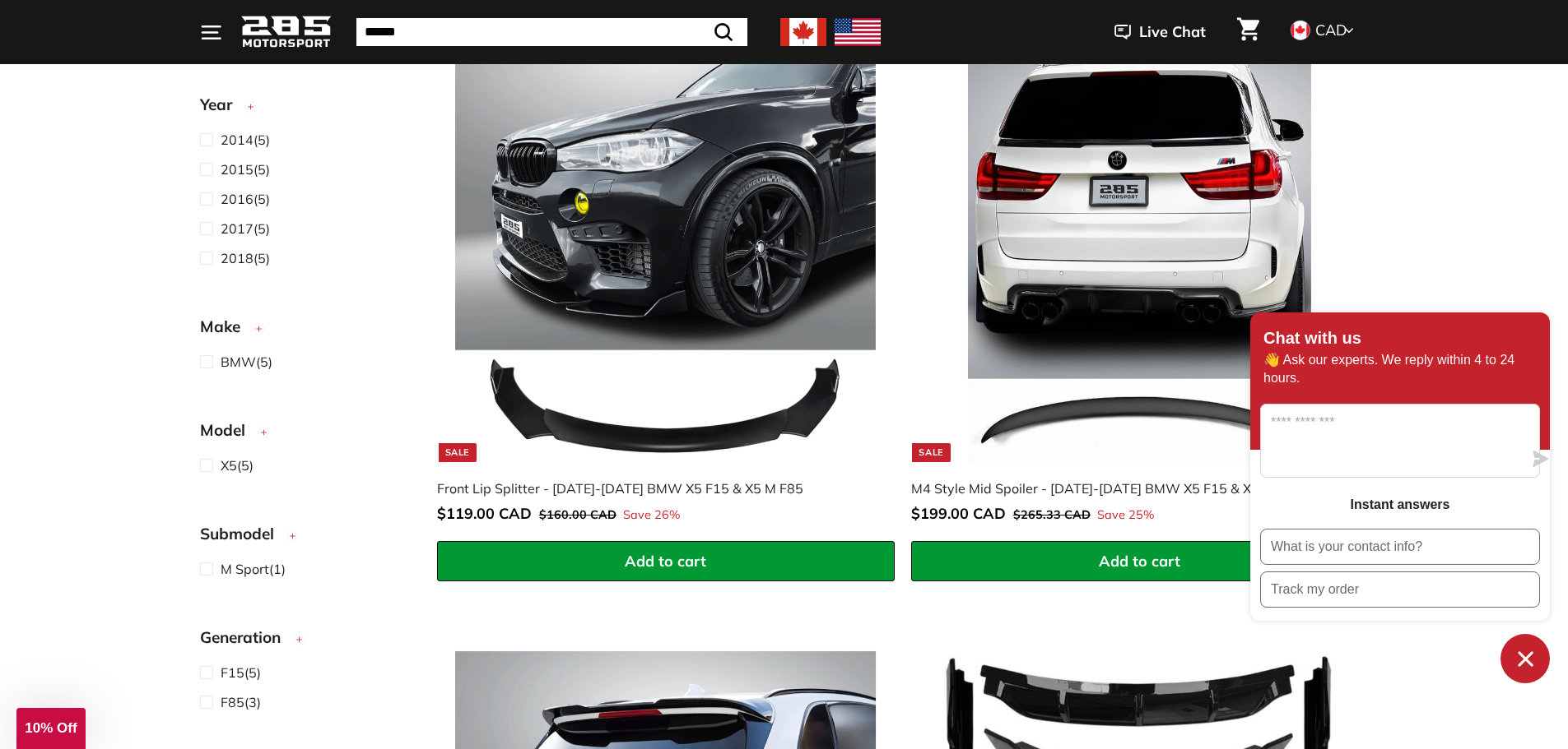
scroll to position [349, 0]
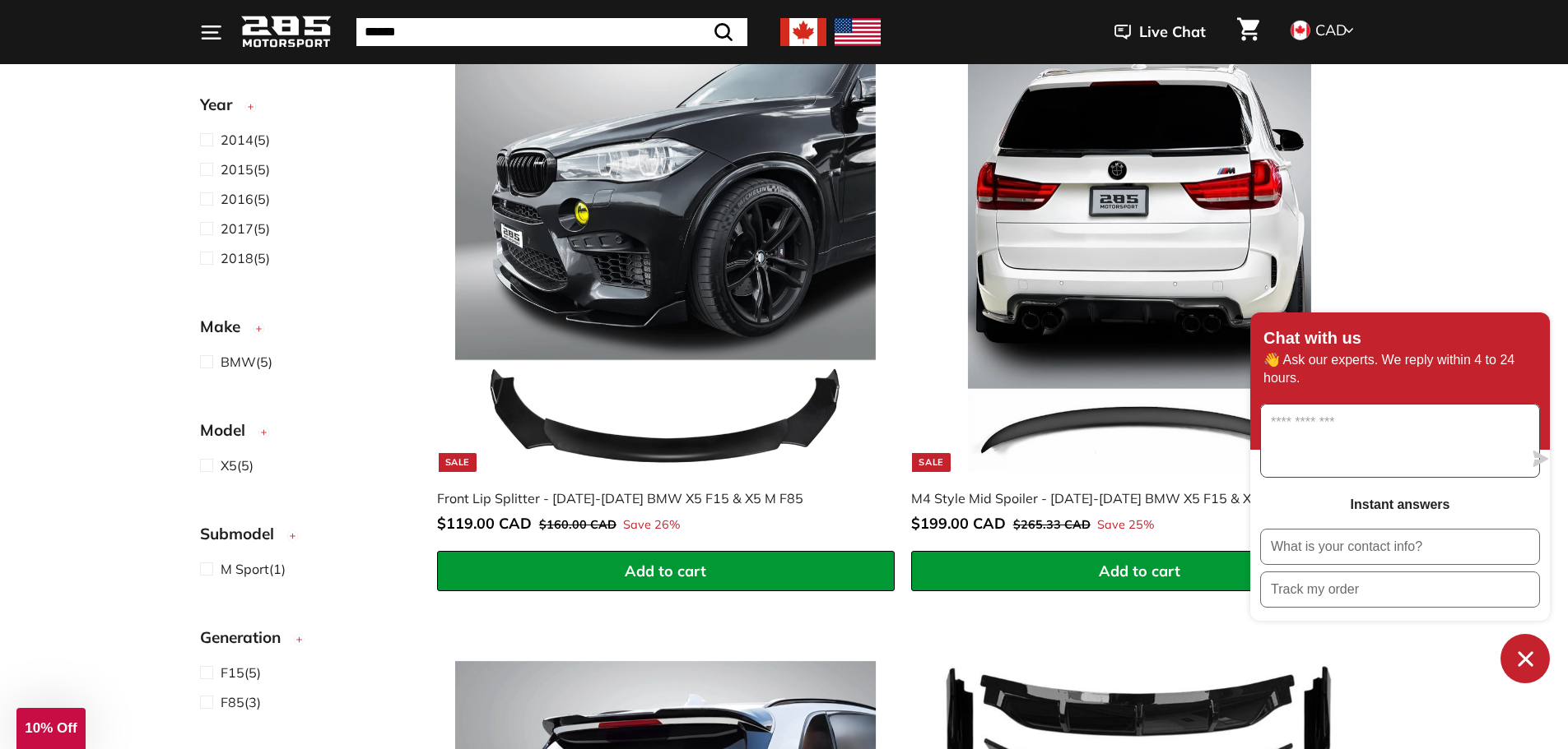
click at [1302, 440] on textarea "Message us" at bounding box center [1390, 441] width 261 height 73
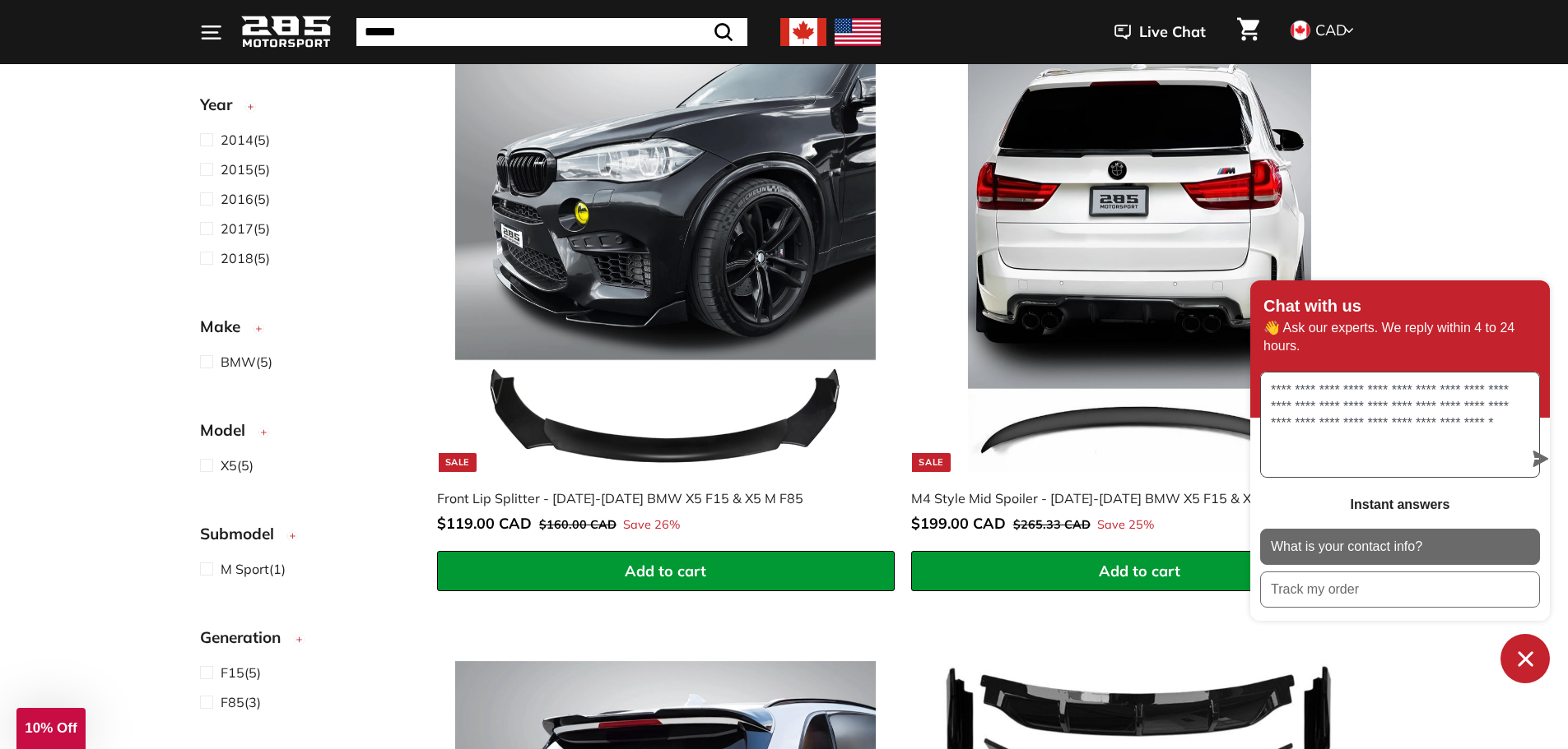
type textarea "**********"
click at [1380, 548] on p "What is your contact info?" at bounding box center [1346, 547] width 151 height 18
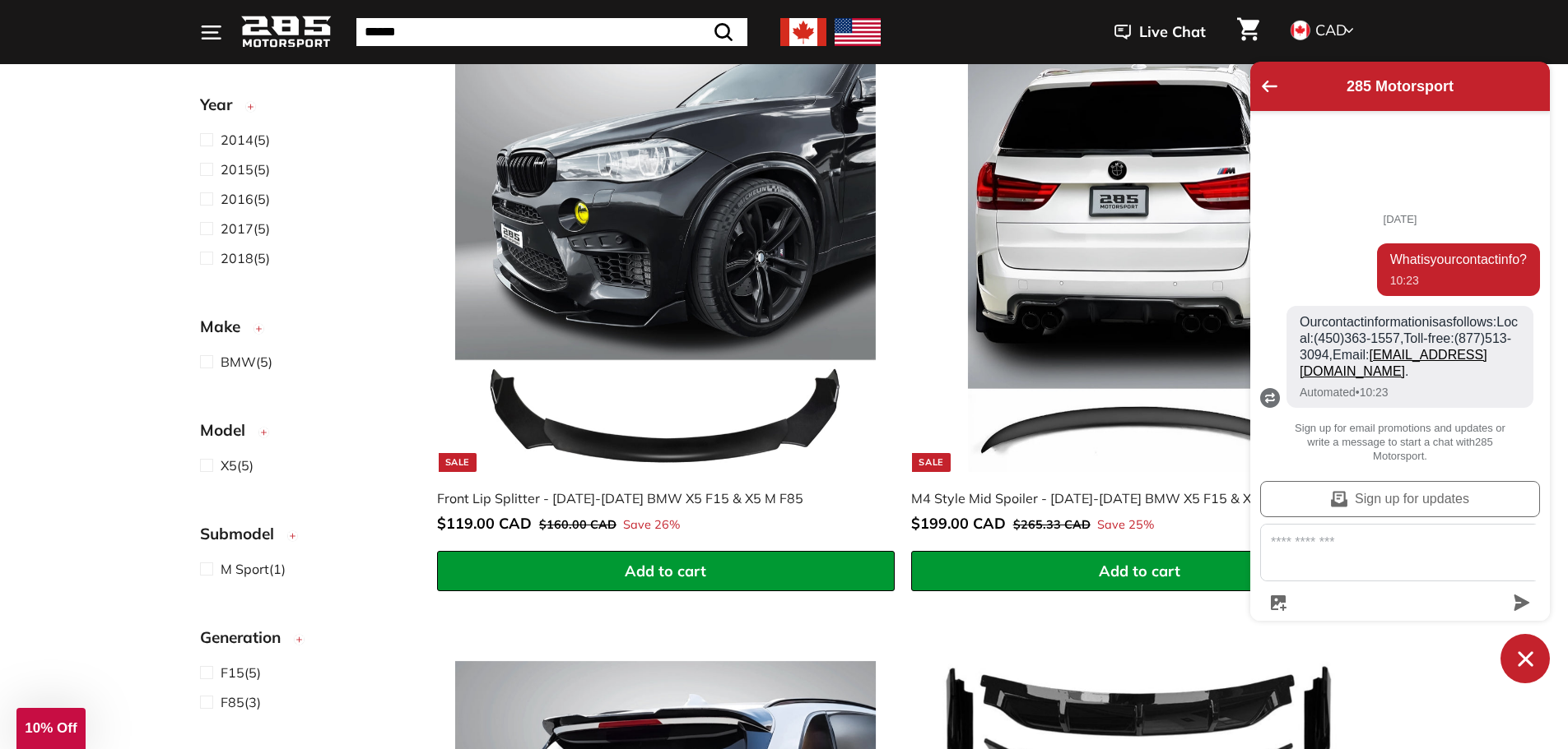
click at [1379, 379] on link "[EMAIL_ADDRESS][DOMAIN_NAME]" at bounding box center [1393, 362] width 188 height 30
